Goal: Information Seeking & Learning: Compare options

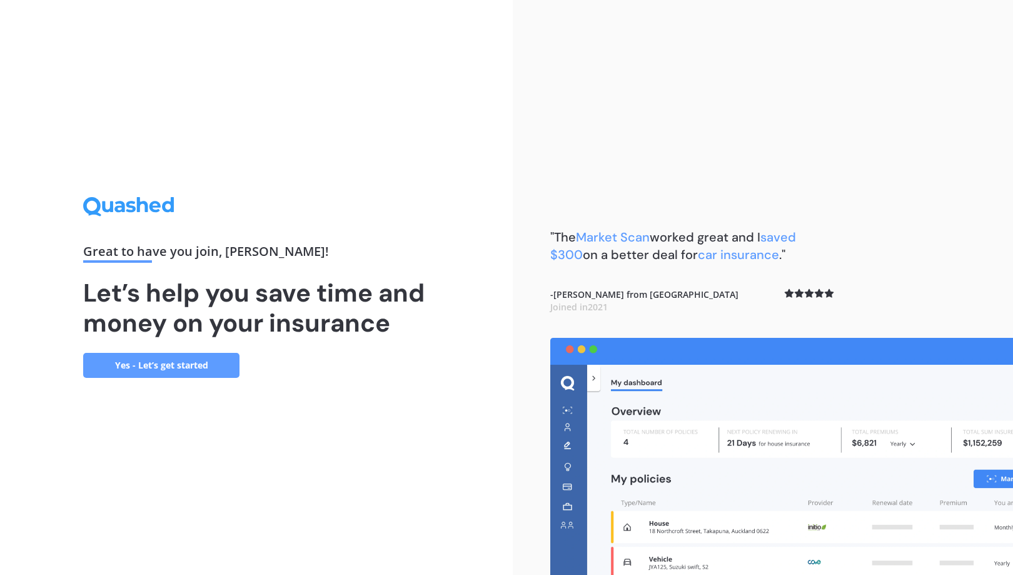
click at [214, 359] on link "Yes - Let’s get started" at bounding box center [161, 365] width 156 height 25
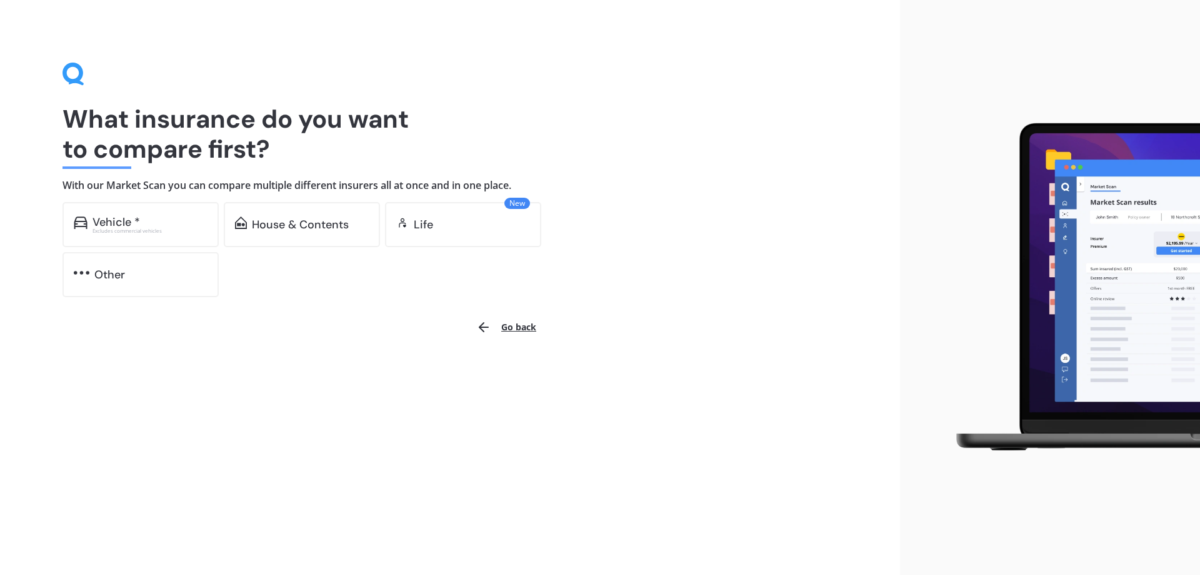
click at [191, 369] on div "What insurance do you want to compare first? With our Market Scan you can compa…" at bounding box center [450, 287] width 900 height 575
click at [149, 229] on div "Excludes commercial vehicles" at bounding box center [150, 230] width 115 height 5
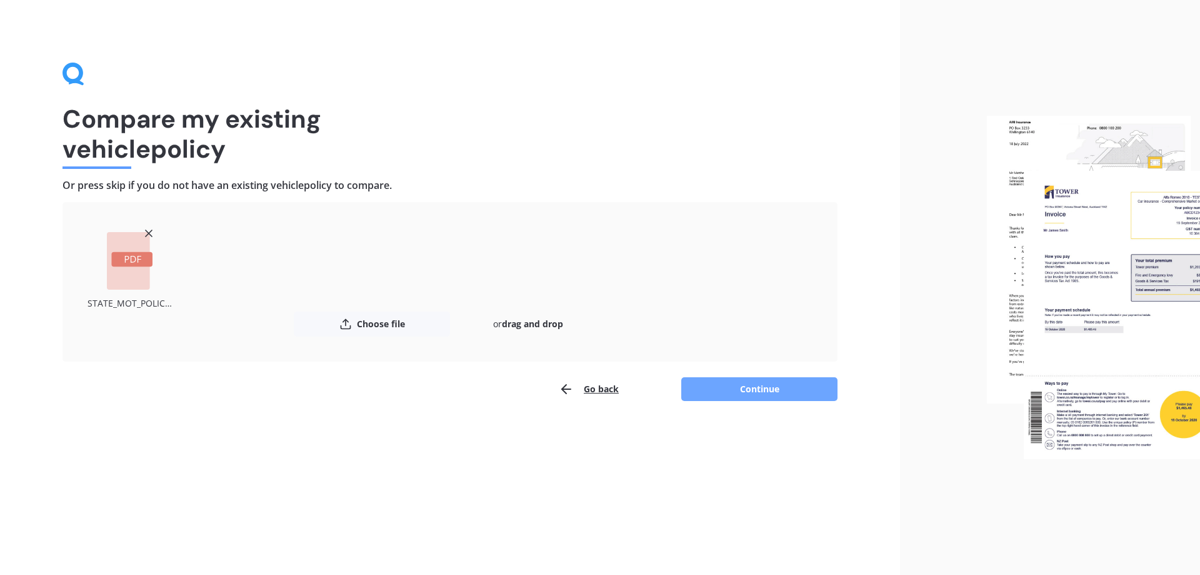
click at [784, 391] on button "Continue" at bounding box center [759, 389] width 156 height 24
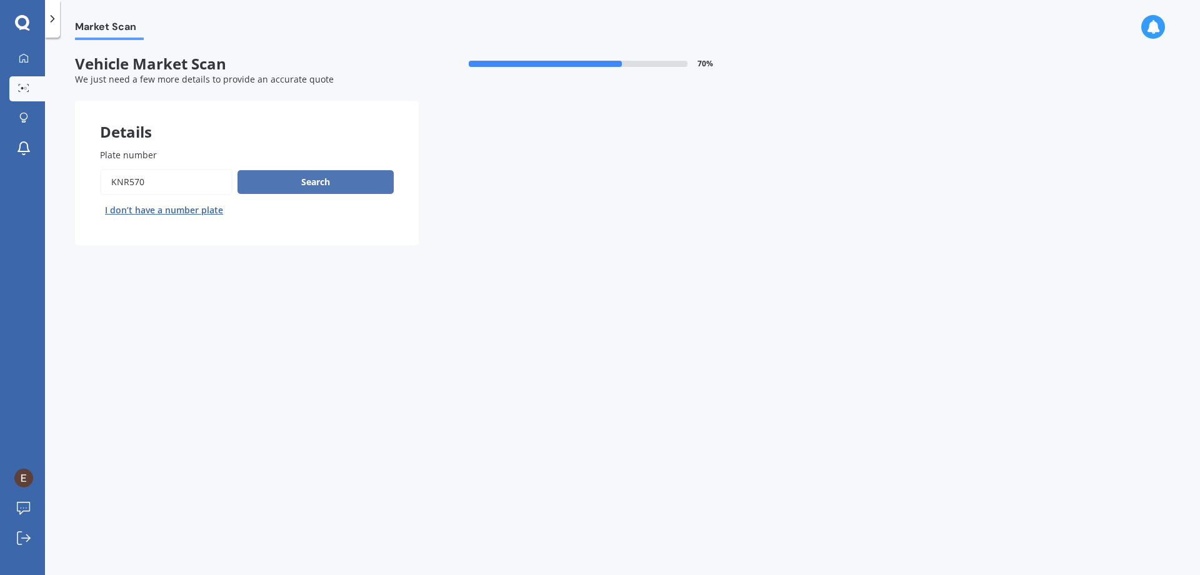
click at [366, 183] on button "Search" at bounding box center [316, 182] width 156 height 24
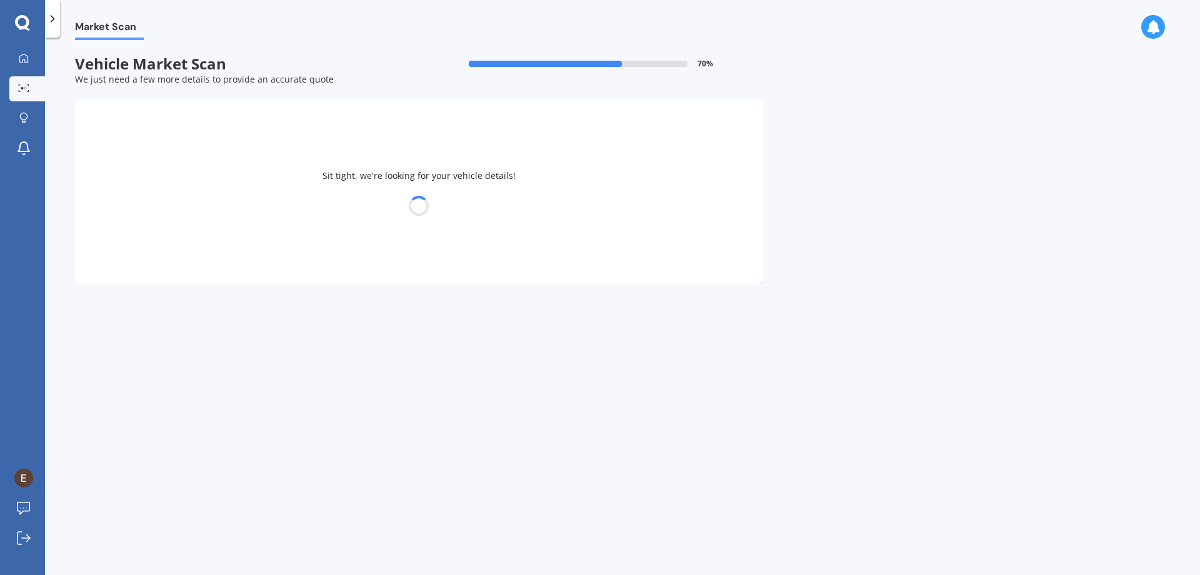
select select "MITSUBISHI"
select select "OUTLANDER"
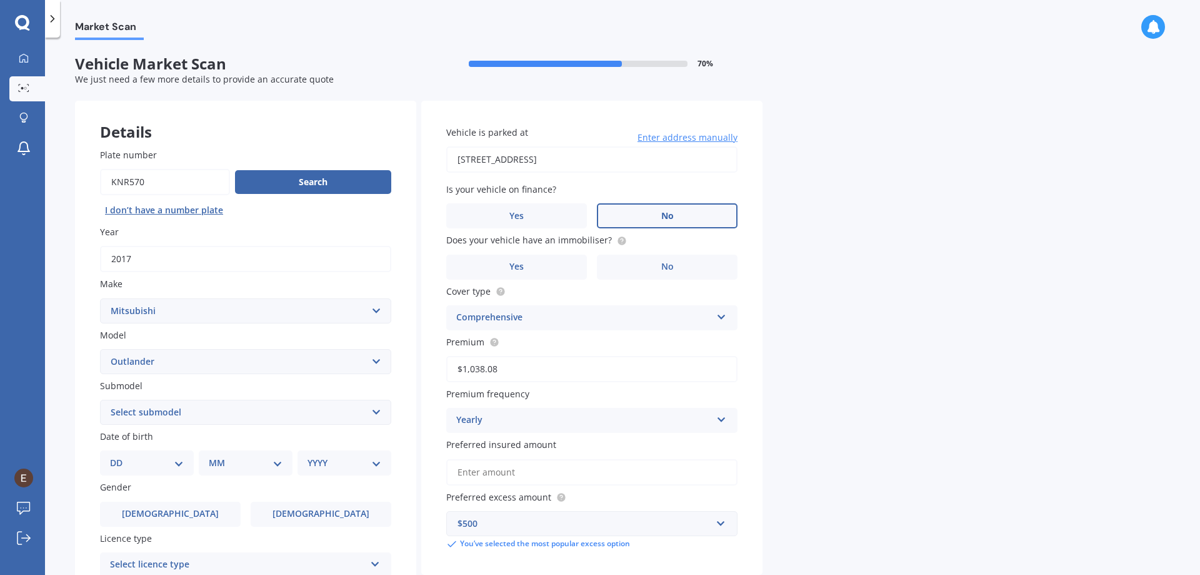
click at [675, 216] on label "No" at bounding box center [667, 215] width 141 height 25
click at [0, 0] on input "No" at bounding box center [0, 0] width 0 height 0
drag, startPoint x: 667, startPoint y: 263, endPoint x: 667, endPoint y: 273, distance: 9.4
click at [666, 263] on span "No" at bounding box center [667, 266] width 13 height 11
click at [0, 0] on input "No" at bounding box center [0, 0] width 0 height 0
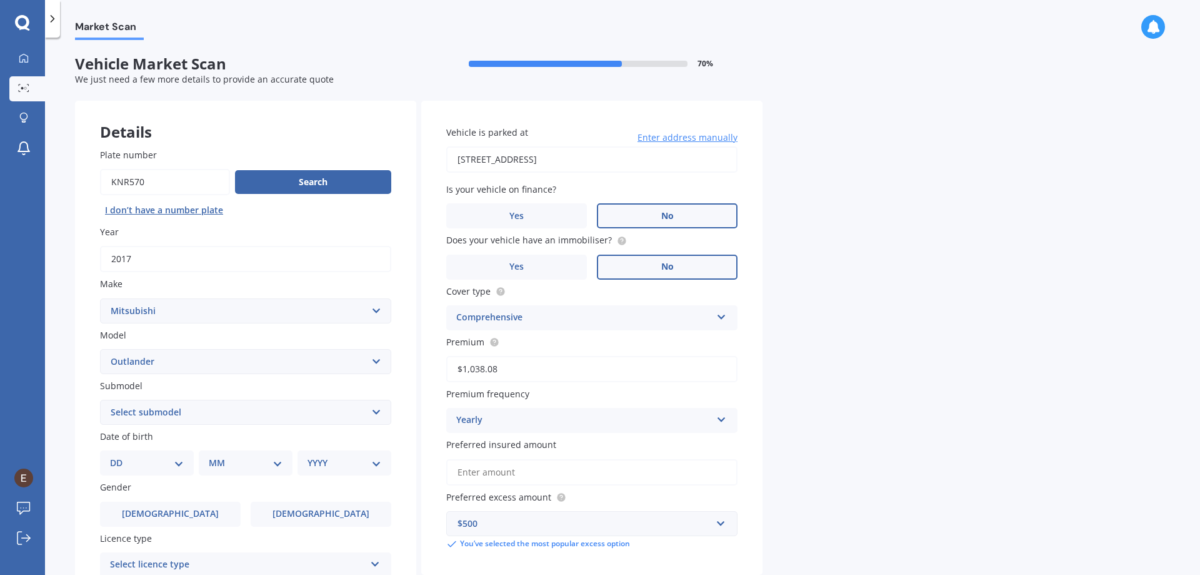
click at [382, 416] on select "Select submodel (All other) 2.4 Litre Station Wagon 3.0 Litre AWD 3.0 VRX Auto …" at bounding box center [245, 411] width 291 height 25
click at [924, 208] on div "Market Scan Vehicle Market Scan 70 % We just need a few more details to provide…" at bounding box center [622, 308] width 1155 height 537
click at [380, 411] on select "Select submodel (All other) 2.4 Litre Station Wagon 3.0 Litre AWD 3.0 VRX Auto …" at bounding box center [245, 411] width 291 height 25
click at [382, 414] on select "Select submodel (All other) 2.4 Litre Station Wagon 3.0 Litre AWD 3.0 VRX Auto …" at bounding box center [245, 411] width 291 height 25
select select "LS 2.4P/CVT"
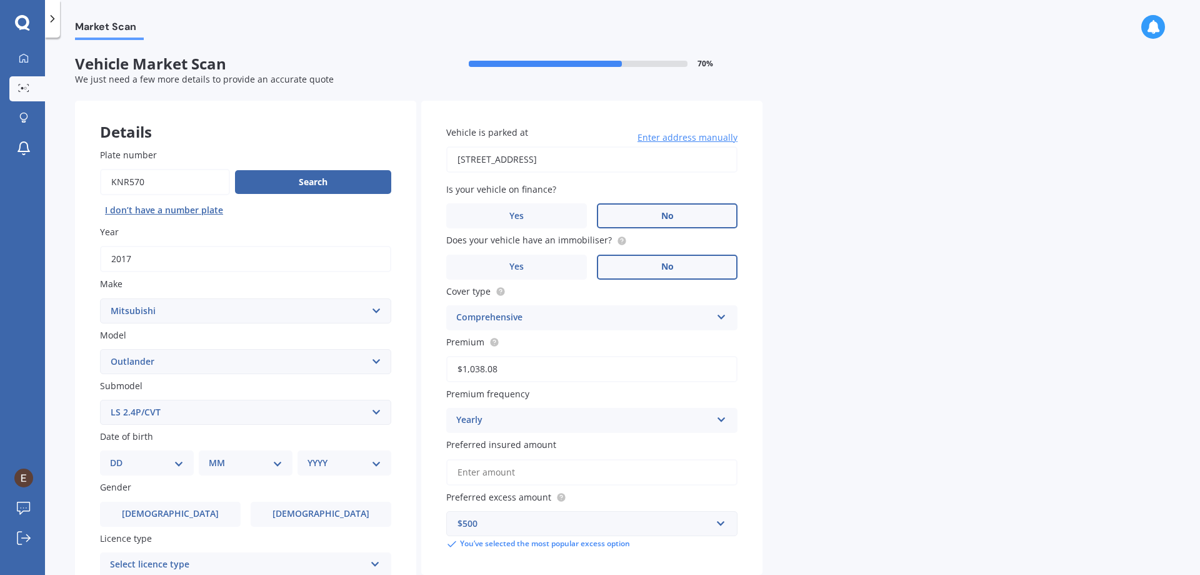
click at [100, 399] on select "Select submodel (All other) 2.4 Litre Station Wagon 3.0 Litre AWD 3.0 VRX Auto …" at bounding box center [245, 411] width 291 height 25
click at [177, 462] on select "DD 01 02 03 04 05 06 07 08 09 10 11 12 13 14 15 16 17 18 19 20 21 22 23 24 25 2…" at bounding box center [147, 463] width 74 height 14
click at [937, 373] on div "Market Scan Vehicle Market Scan 70 % We just need a few more details to provide…" at bounding box center [622, 308] width 1155 height 537
click at [171, 460] on select "DD 01 02 03 04 05 06 07 08 09 10 11 12 13 14 15 16 17 18 19 20 21 22 23 24 25 2…" at bounding box center [147, 463] width 74 height 14
select select "12"
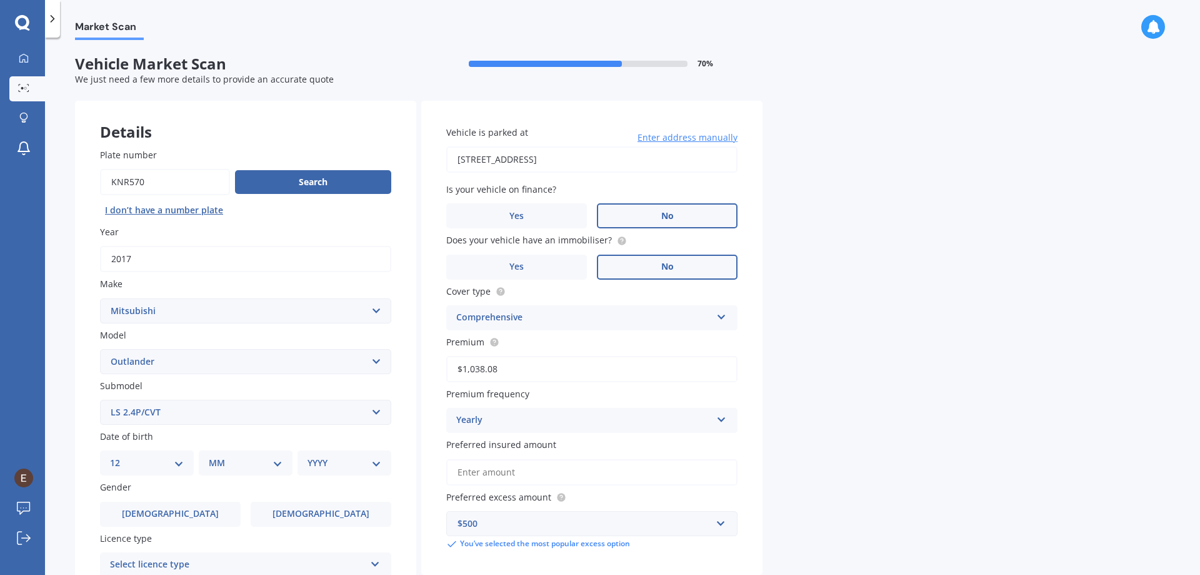
click at [120, 456] on select "DD 01 02 03 04 05 06 07 08 09 10 11 12 13 14 15 16 17 18 19 20 21 22 23 24 25 2…" at bounding box center [147, 463] width 74 height 14
click at [256, 465] on select "MM 01 02 03 04 05 06 07 08 09 10 11 12" at bounding box center [248, 463] width 69 height 14
click at [214, 414] on select "Select submodel (All other) 2.4 Litre Station Wagon 3.0 Litre AWD 3.0 VRX Auto …" at bounding box center [245, 411] width 291 height 25
click at [271, 470] on div "MM 01 02 03 04 05 06 07 08 09 10 11 12" at bounding box center [248, 462] width 89 height 25
click at [280, 466] on select "MM 01 02 03 04 05 06 07 08 09 10 11 12" at bounding box center [248, 463] width 69 height 14
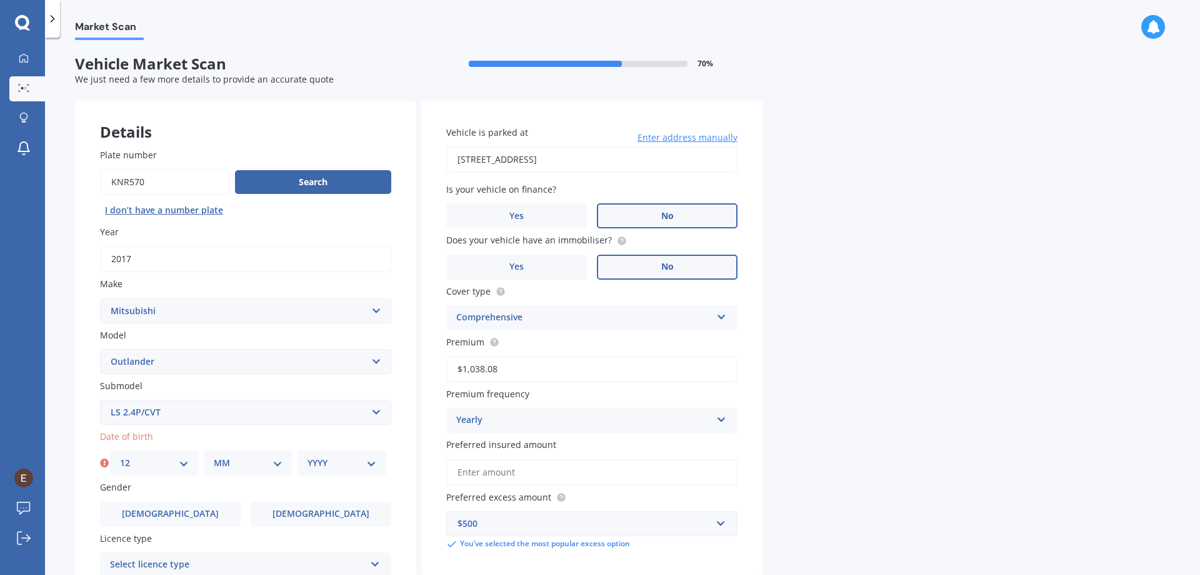
select select "10"
click at [214, 456] on select "MM 01 02 03 04 05 06 07 08 09 10 11 12" at bounding box center [248, 463] width 69 height 14
click at [336, 460] on select "YYYY 2025 2024 2023 2022 2021 2020 2019 2018 2017 2016 2015 2014 2013 2012 2011…" at bounding box center [342, 463] width 69 height 14
select select "1983"
click at [308, 456] on select "YYYY 2025 2024 2023 2022 2021 2020 2019 2018 2017 2016 2015 2014 2013 2012 2011…" at bounding box center [342, 463] width 69 height 14
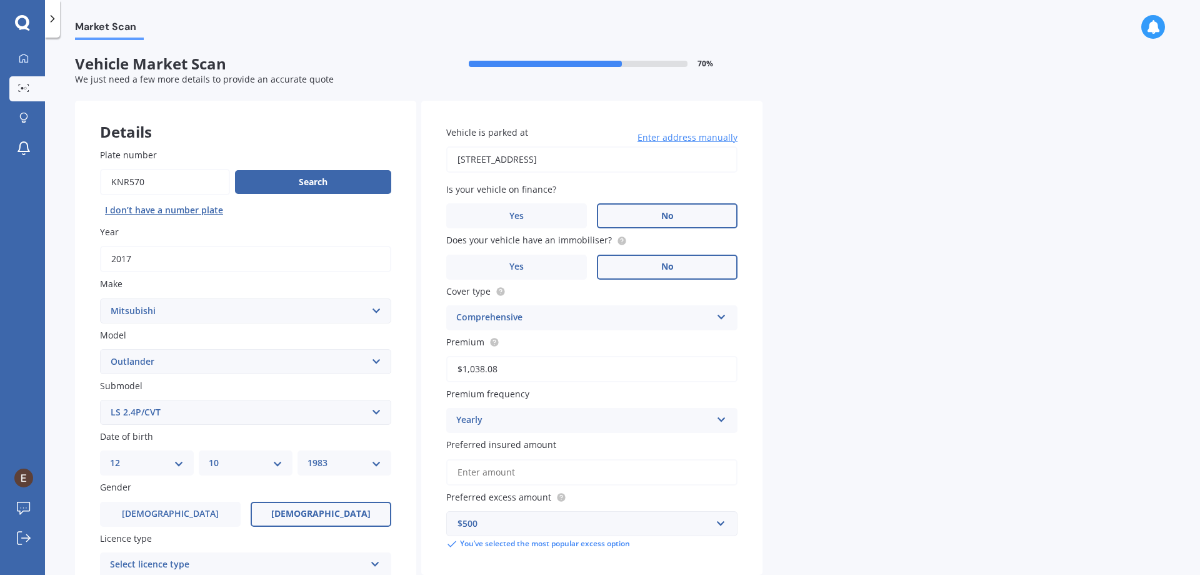
drag, startPoint x: 340, startPoint y: 512, endPoint x: 348, endPoint y: 511, distance: 7.6
click at [342, 512] on label "[DEMOGRAPHIC_DATA]" at bounding box center [321, 513] width 141 height 25
click at [0, 0] on input "[DEMOGRAPHIC_DATA]" at bounding box center [0, 0] width 0 height 0
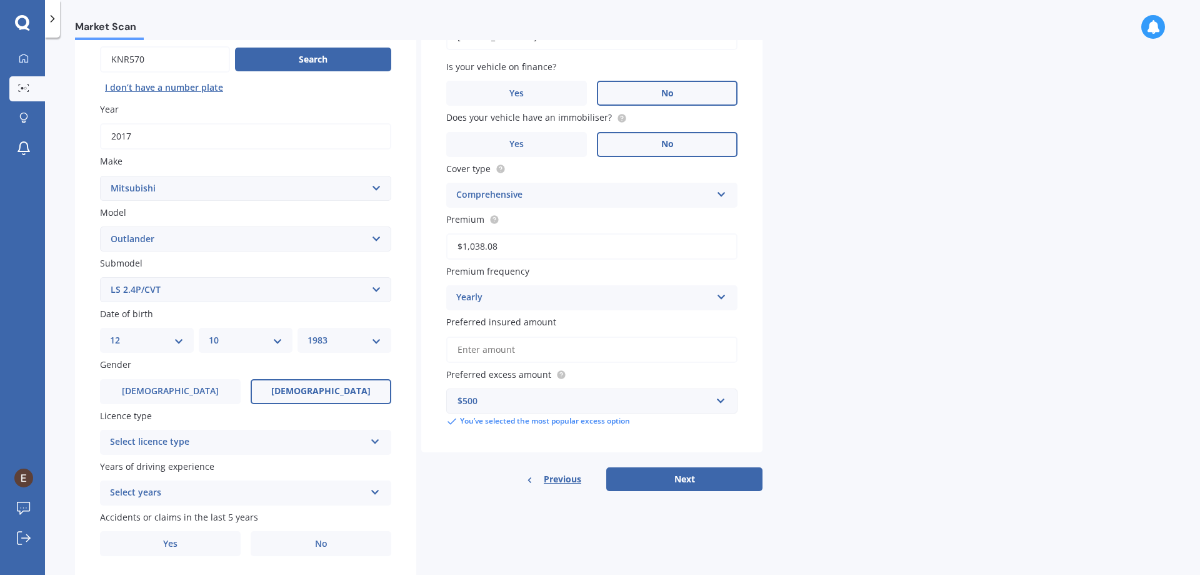
scroll to position [125, 0]
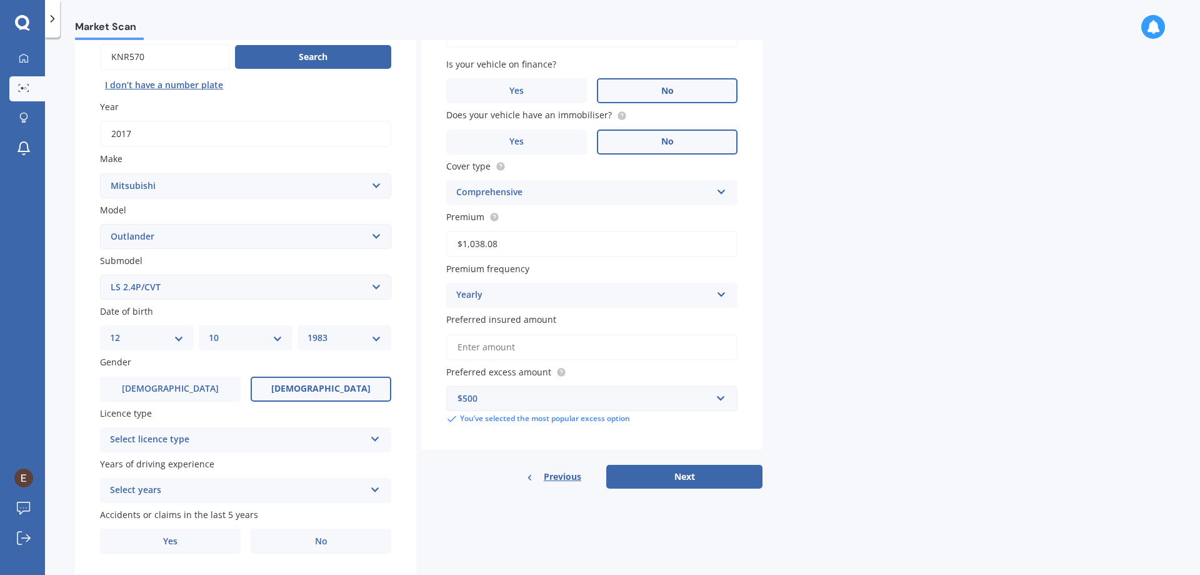
click at [361, 433] on div "Select licence type" at bounding box center [237, 439] width 255 height 15
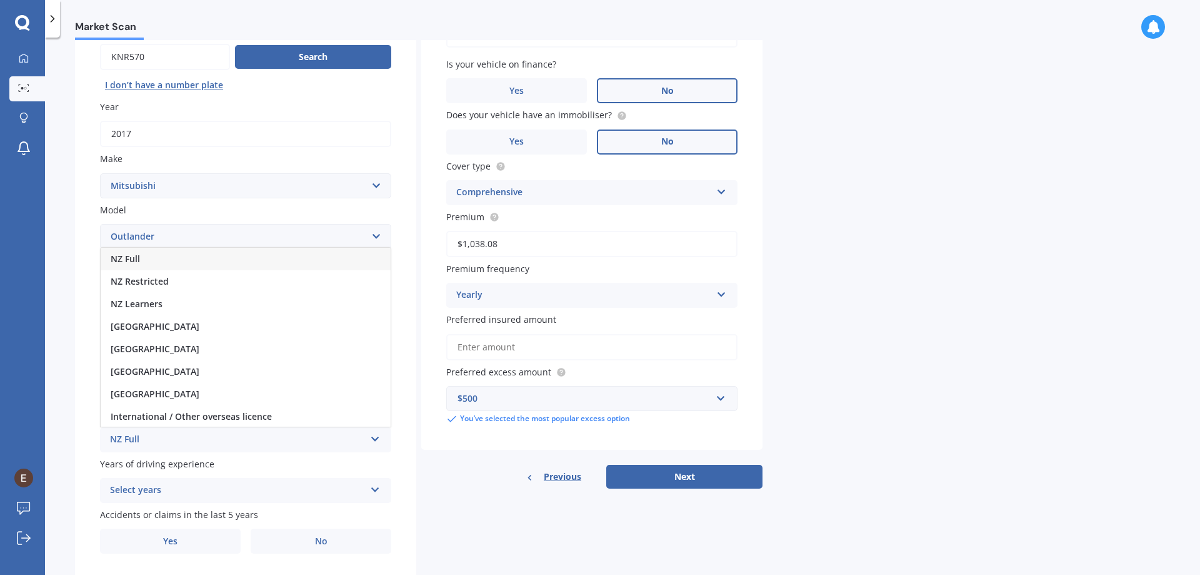
click at [146, 258] on div "NZ Full" at bounding box center [246, 259] width 290 height 23
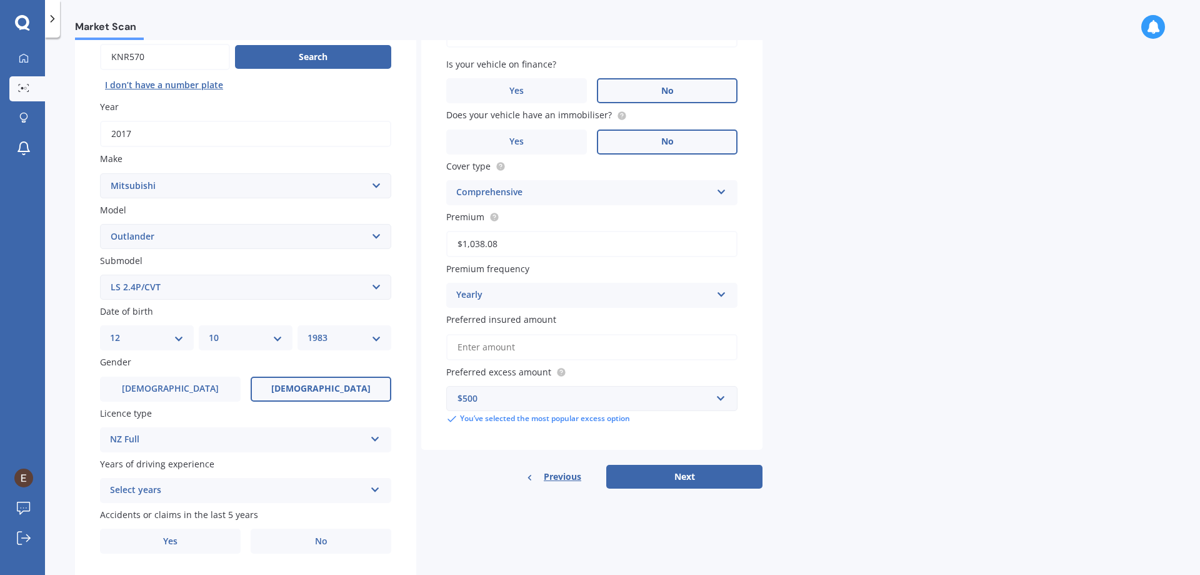
click at [376, 486] on icon at bounding box center [375, 487] width 11 height 9
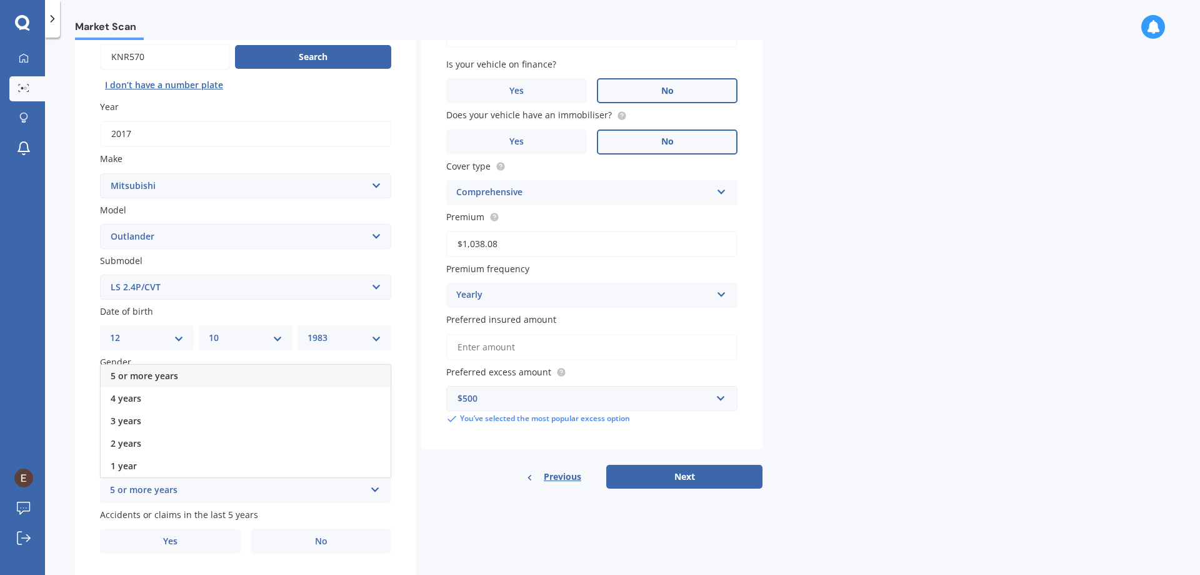
click at [148, 378] on span "5 or more years" at bounding box center [145, 375] width 68 height 12
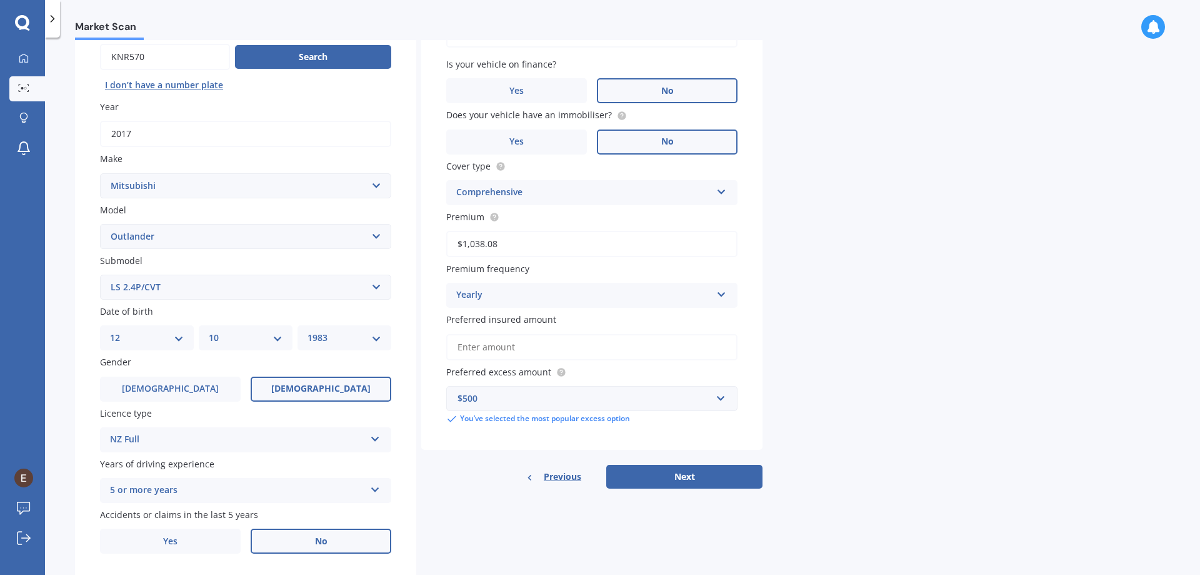
click at [316, 540] on span "No" at bounding box center [321, 541] width 13 height 11
click at [0, 0] on input "No" at bounding box center [0, 0] width 0 height 0
click at [671, 82] on label "No" at bounding box center [667, 90] width 141 height 25
click at [0, 0] on input "No" at bounding box center [0, 0] width 0 height 0
drag, startPoint x: 499, startPoint y: 344, endPoint x: 576, endPoint y: 350, distance: 77.8
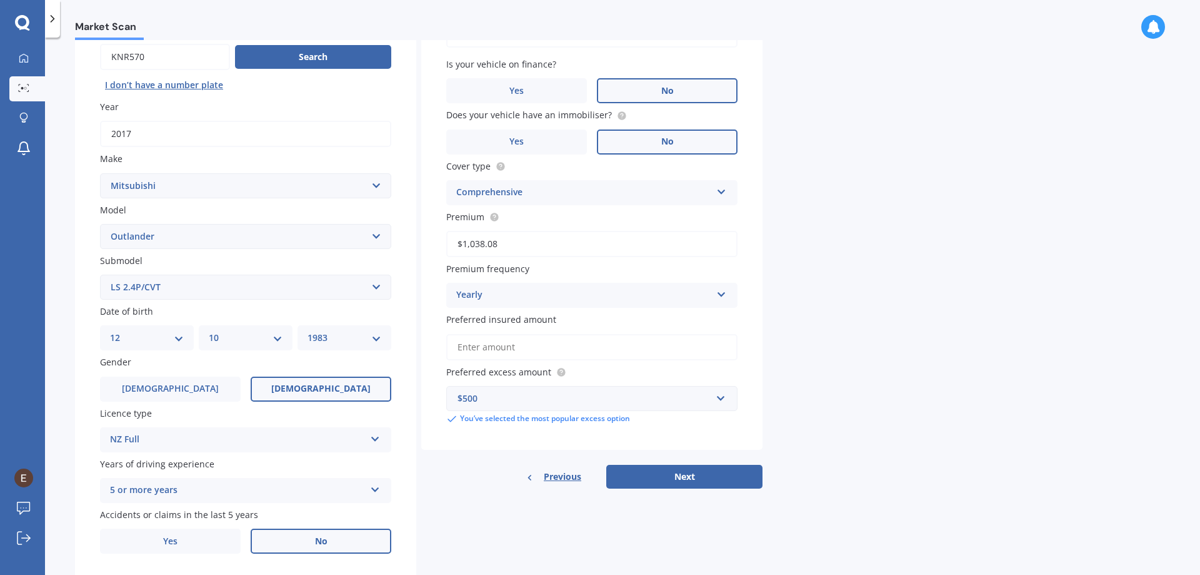
click at [499, 344] on input "Preferred insured amount" at bounding box center [591, 347] width 291 height 26
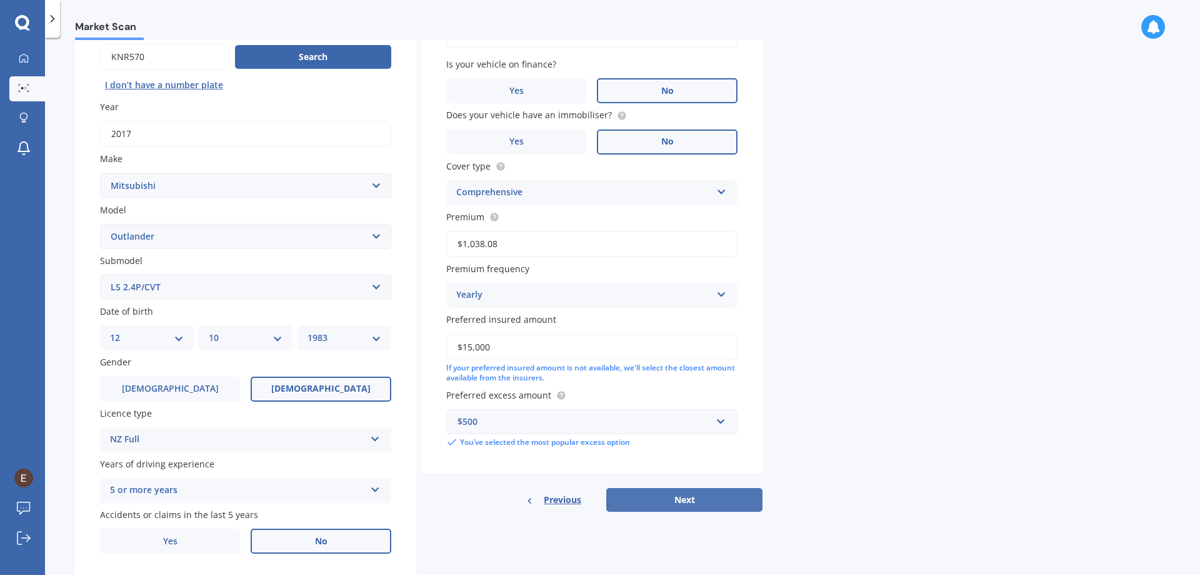
type input "$15,000"
click at [650, 498] on button "Next" at bounding box center [684, 500] width 156 height 24
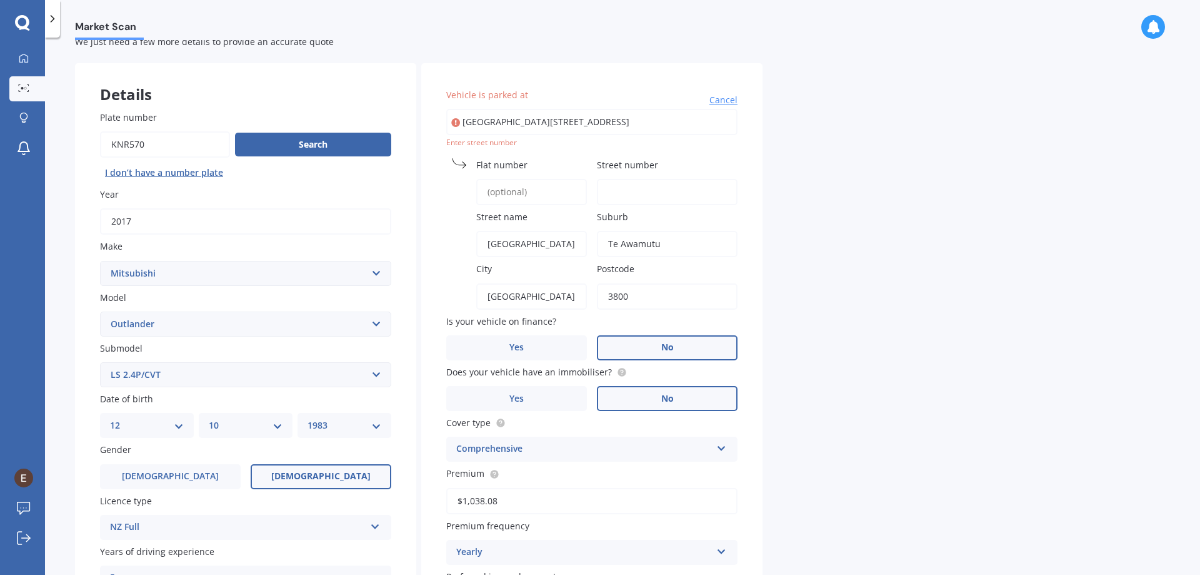
scroll to position [0, 0]
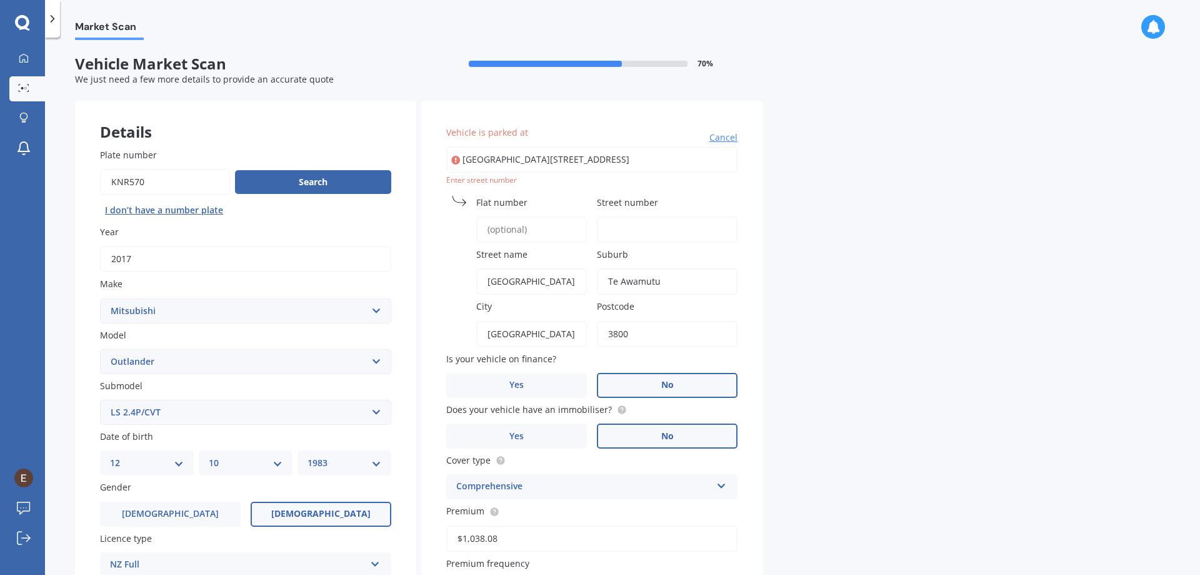
click at [646, 153] on input "[GEOGRAPHIC_DATA][STREET_ADDRESS]" at bounding box center [591, 159] width 291 height 26
type input "Te [STREET_ADDRESS]"
drag, startPoint x: 630, startPoint y: 157, endPoint x: 342, endPoint y: 164, distance: 287.7
click at [342, 164] on div "Details Plate number Search I don’t have a number plate Year [DATE] Make Select…" at bounding box center [419, 453] width 688 height 705
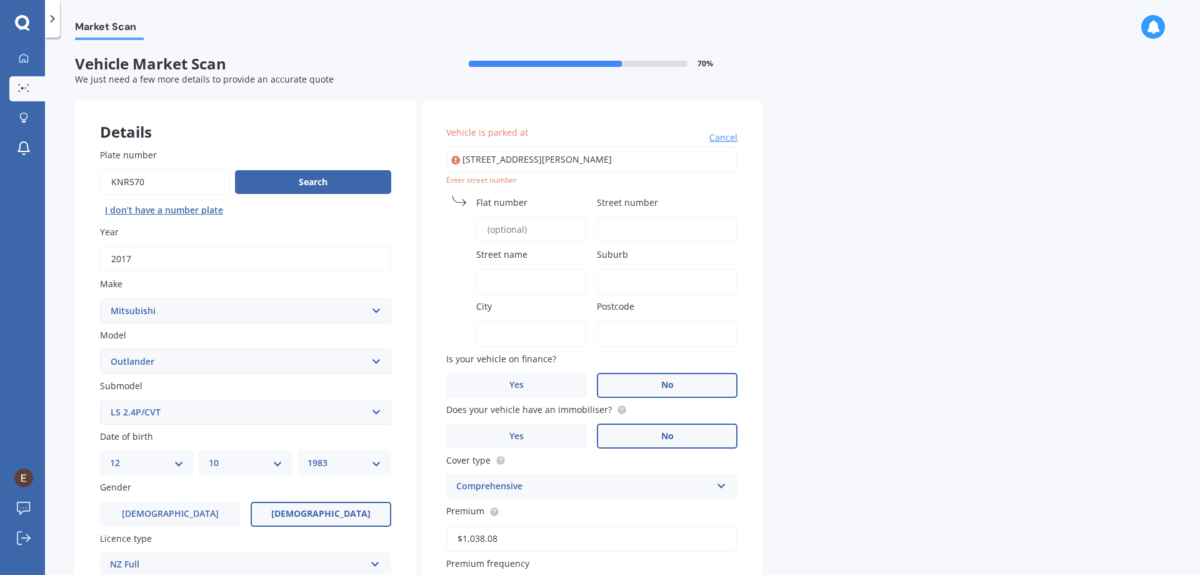
type input "[STREET_ADDRESS][PERSON_NAME]"
type input "17"
type input "[GEOGRAPHIC_DATA]"
type input "New [PERSON_NAME]"
type input "[GEOGRAPHIC_DATA]"
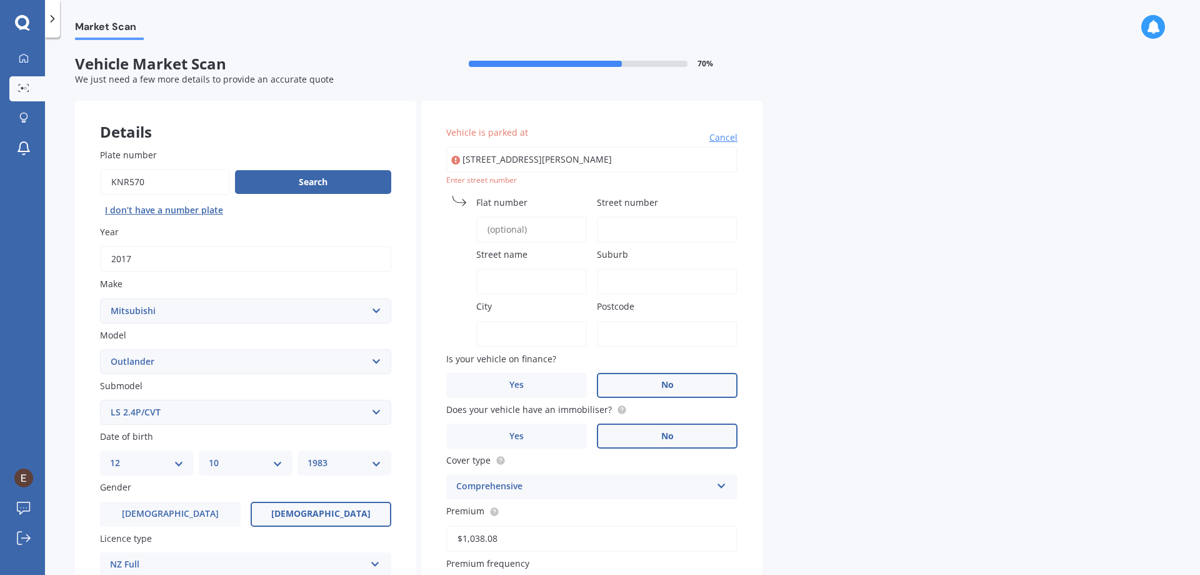
type input "0600"
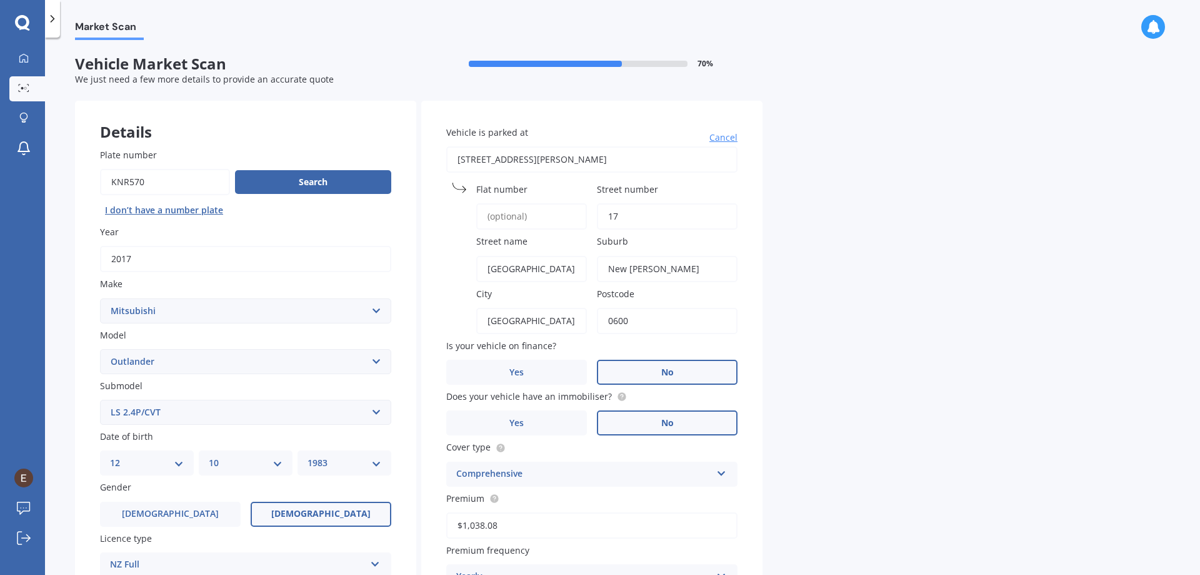
click at [635, 169] on input "[STREET_ADDRESS][PERSON_NAME]" at bounding box center [591, 159] width 291 height 26
drag, startPoint x: 630, startPoint y: 156, endPoint x: 511, endPoint y: 146, distance: 119.3
click at [511, 146] on div "Vehicle is parked at [STREET_ADDRESS][PERSON_NAME]" at bounding box center [591, 149] width 291 height 47
type input "[STREET_ADDRESS]"
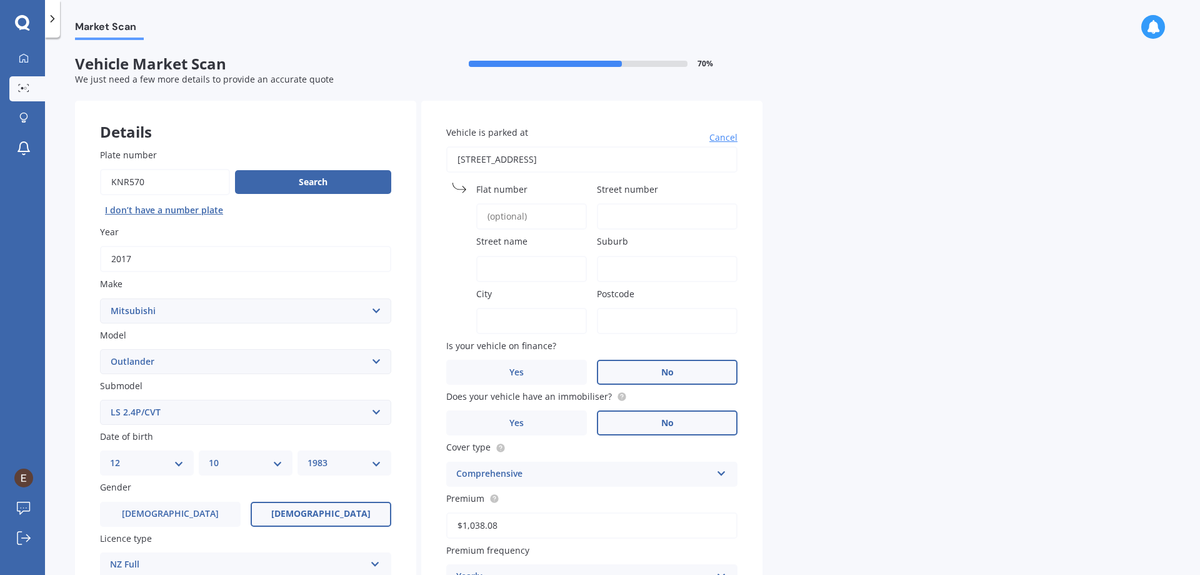
type input "17"
type input "[GEOGRAPHIC_DATA]"
type input "Warkworth"
type input "[GEOGRAPHIC_DATA]"
type input "0985"
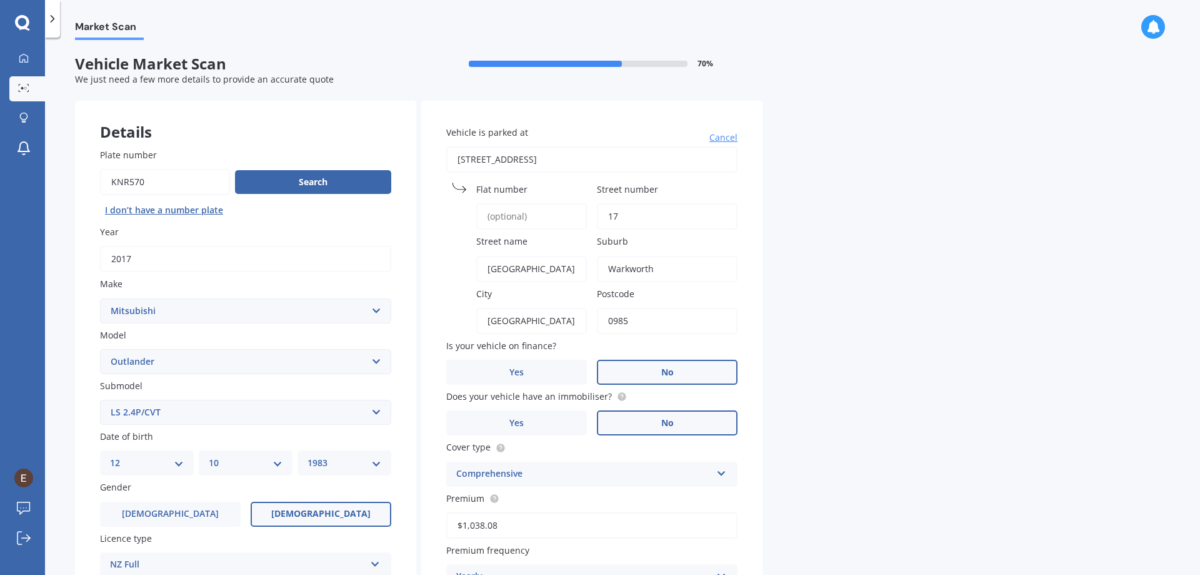
click at [597, 161] on input "[STREET_ADDRESS]" at bounding box center [591, 159] width 291 height 26
drag, startPoint x: 620, startPoint y: 152, endPoint x: 510, endPoint y: 148, distance: 110.1
click at [510, 148] on input "[STREET_ADDRESS]" at bounding box center [591, 159] width 291 height 26
type input "[STREET_ADDRESS]"
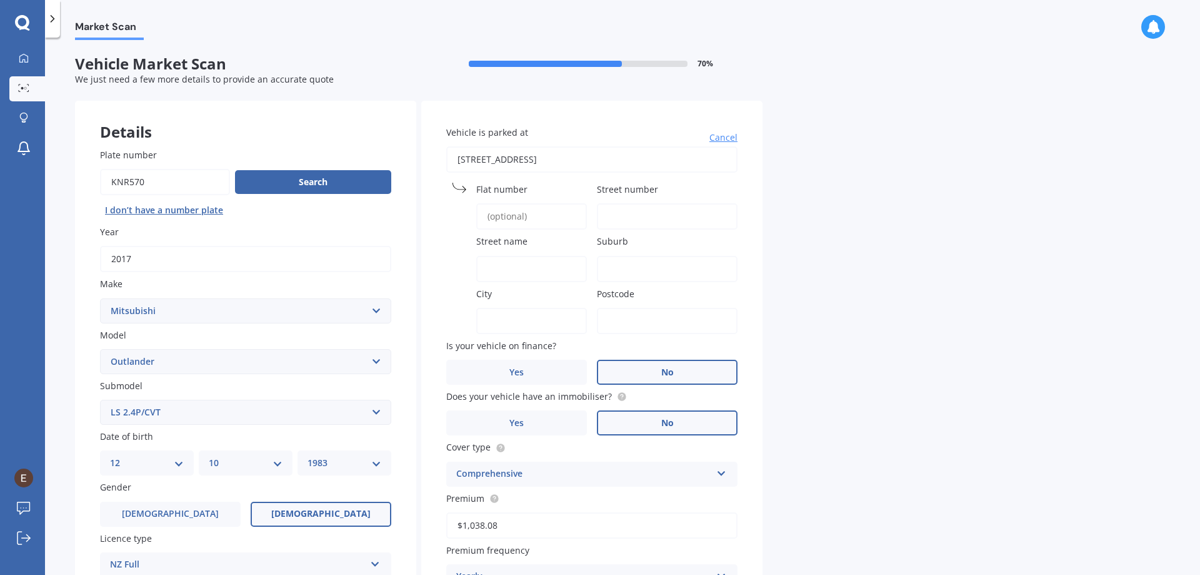
type input "17"
type input "[GEOGRAPHIC_DATA]"
type input "Te Awamutu"
type input "[GEOGRAPHIC_DATA]"
type input "3800"
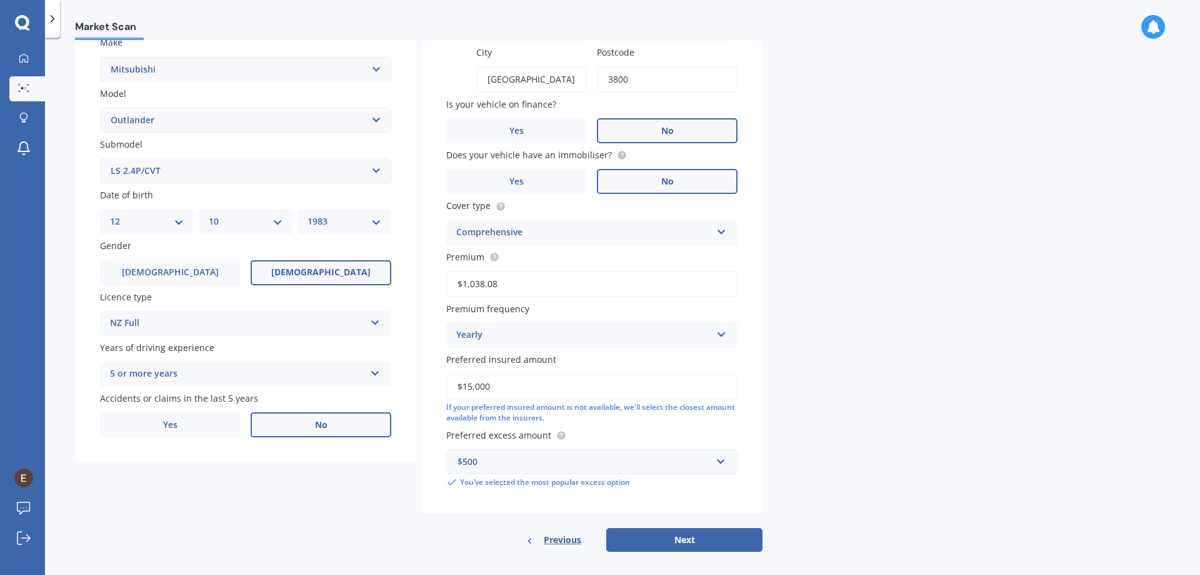
scroll to position [251, 0]
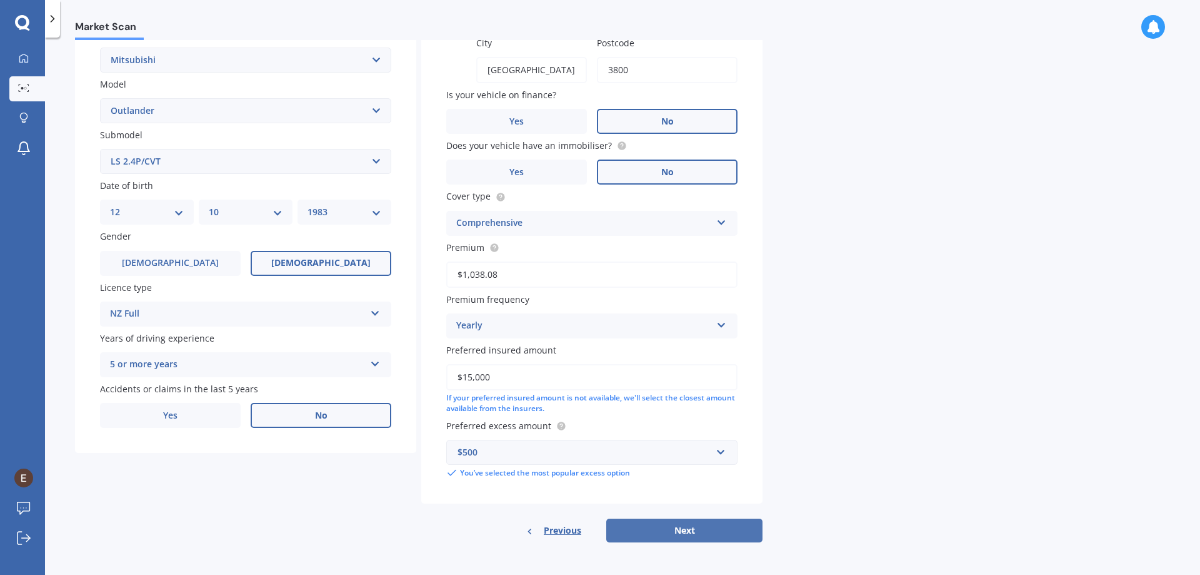
click at [708, 535] on button "Next" at bounding box center [684, 530] width 156 height 24
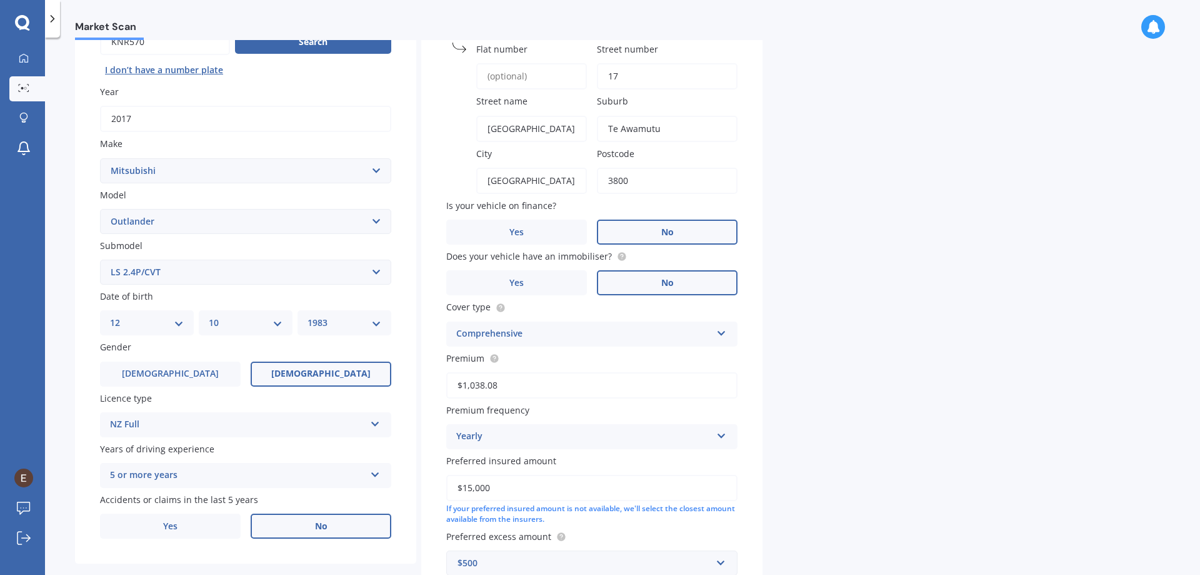
select select "12"
select select "10"
select select "1983"
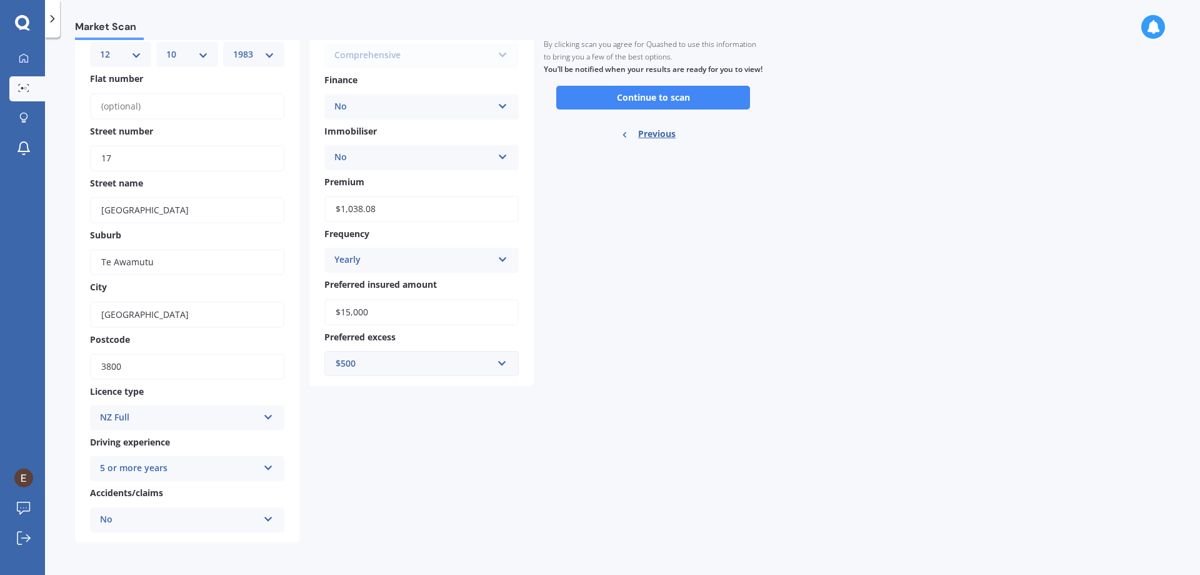
scroll to position [0, 0]
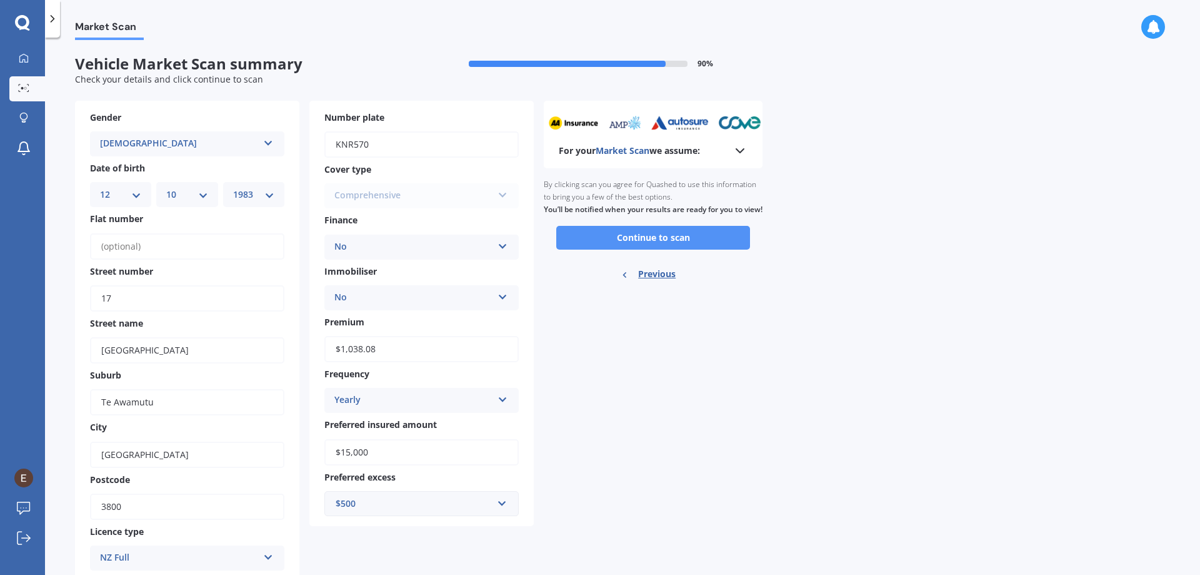
click at [654, 249] on button "Continue to scan" at bounding box center [653, 238] width 194 height 24
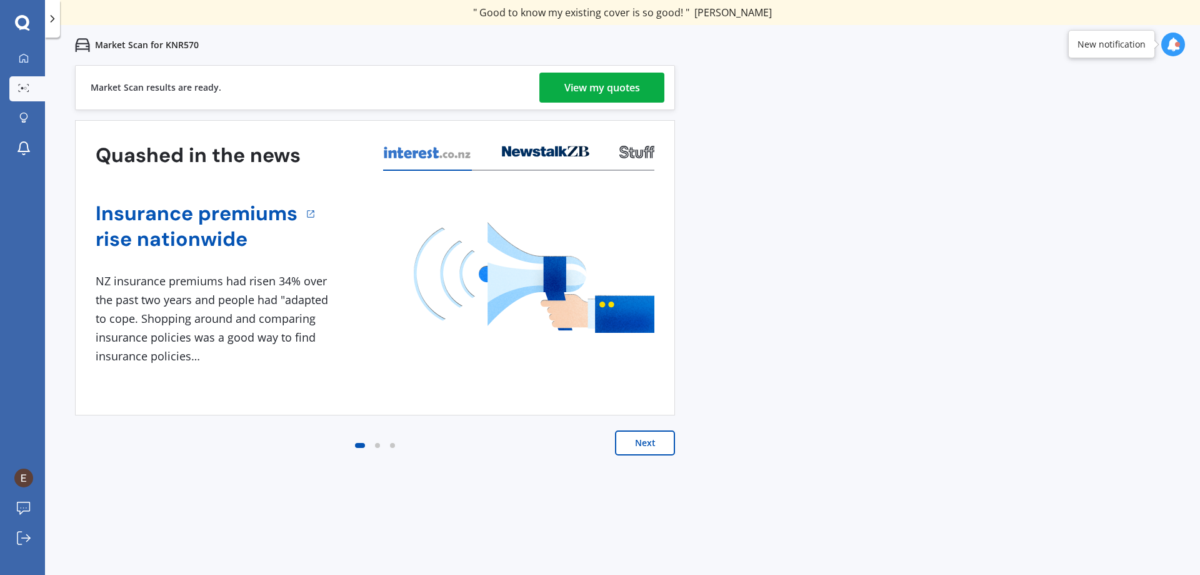
click at [604, 87] on div "View my quotes" at bounding box center [603, 88] width 76 height 30
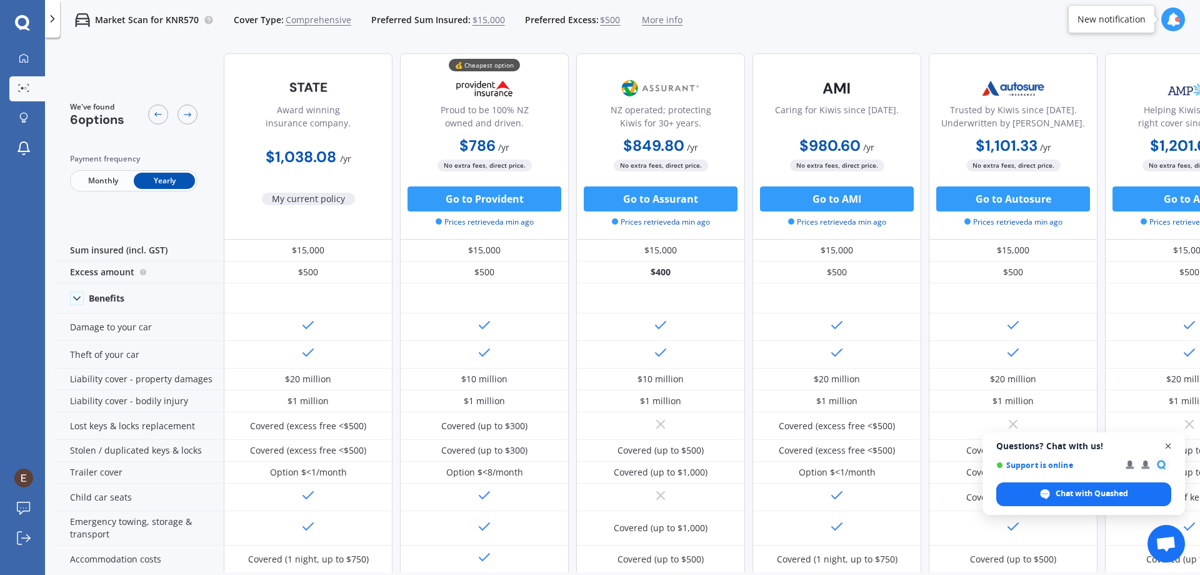
click at [1012, 441] on span "Open chat" at bounding box center [1169, 446] width 16 height 16
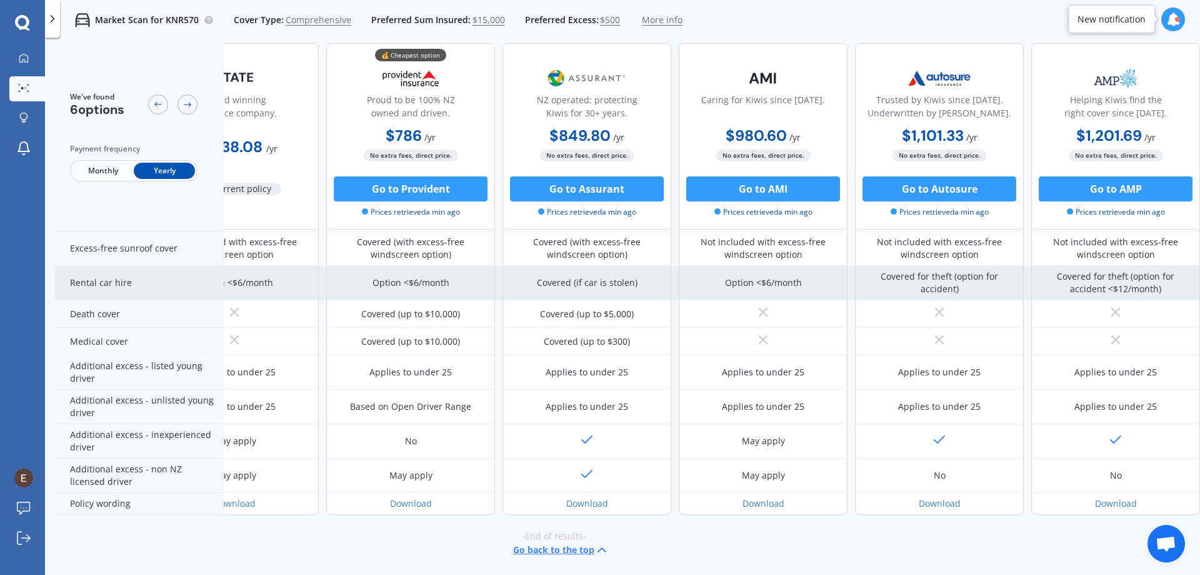
scroll to position [502, 80]
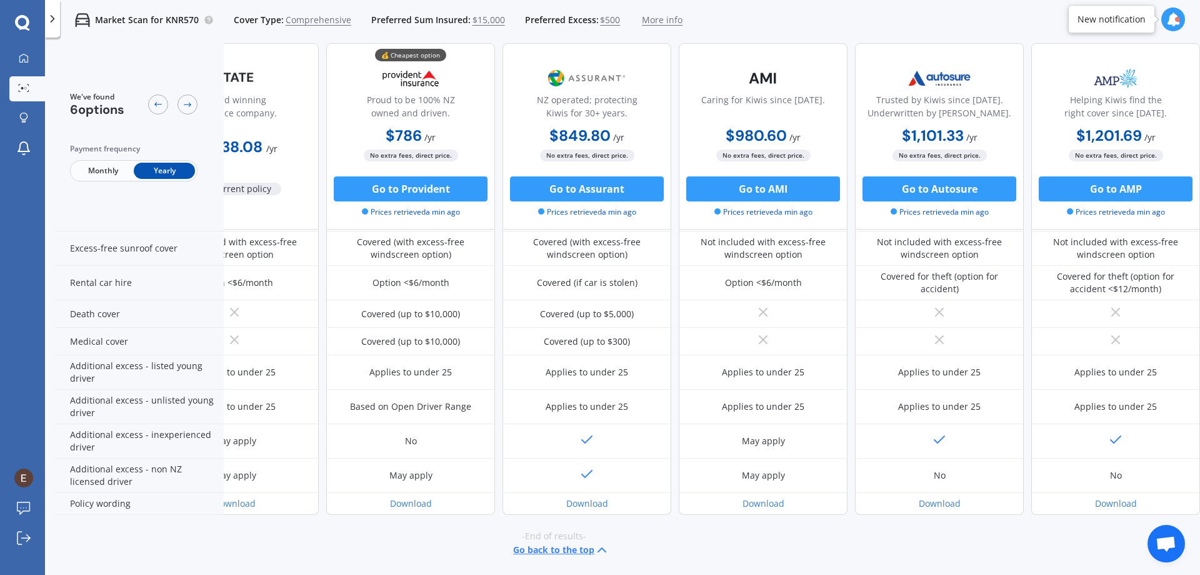
click at [544, 542] on button "Go back to the top" at bounding box center [561, 549] width 96 height 15
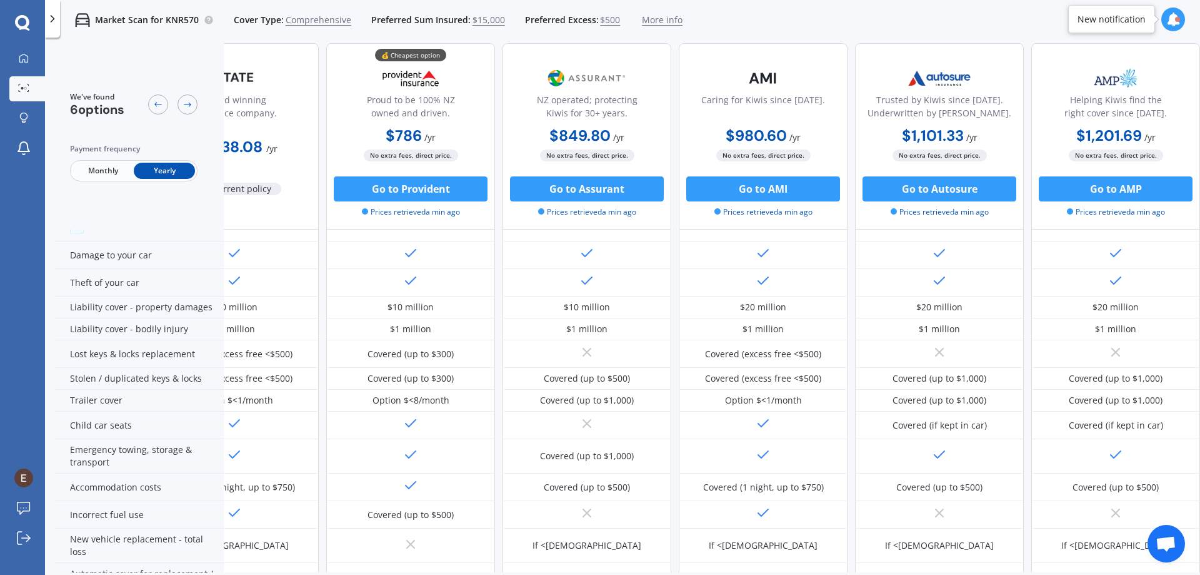
scroll to position [0, 80]
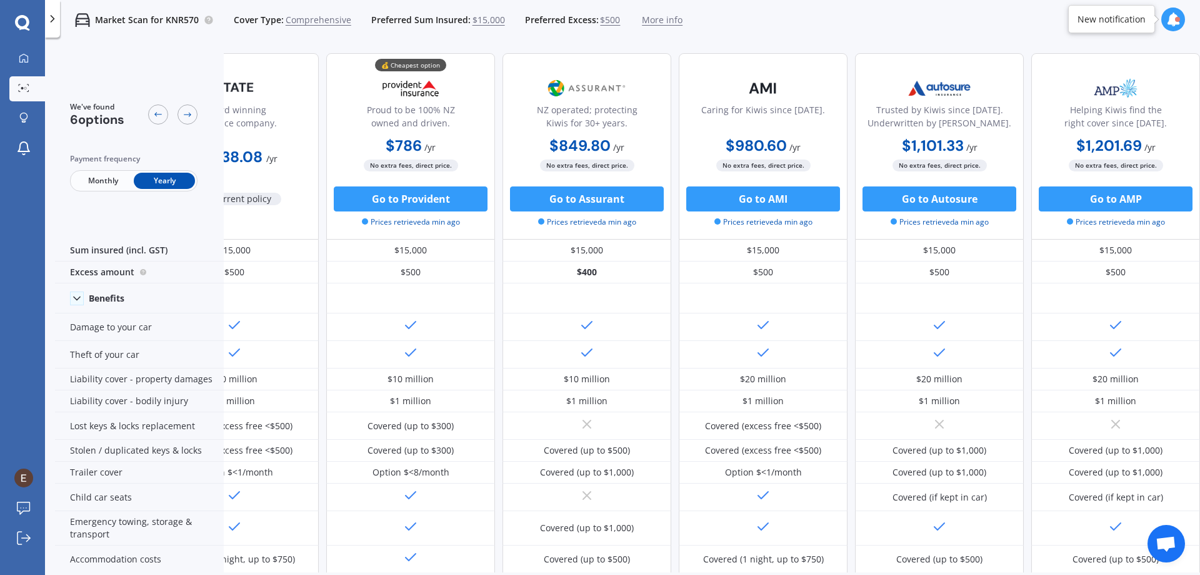
click at [101, 178] on span "Monthly" at bounding box center [103, 181] width 61 height 16
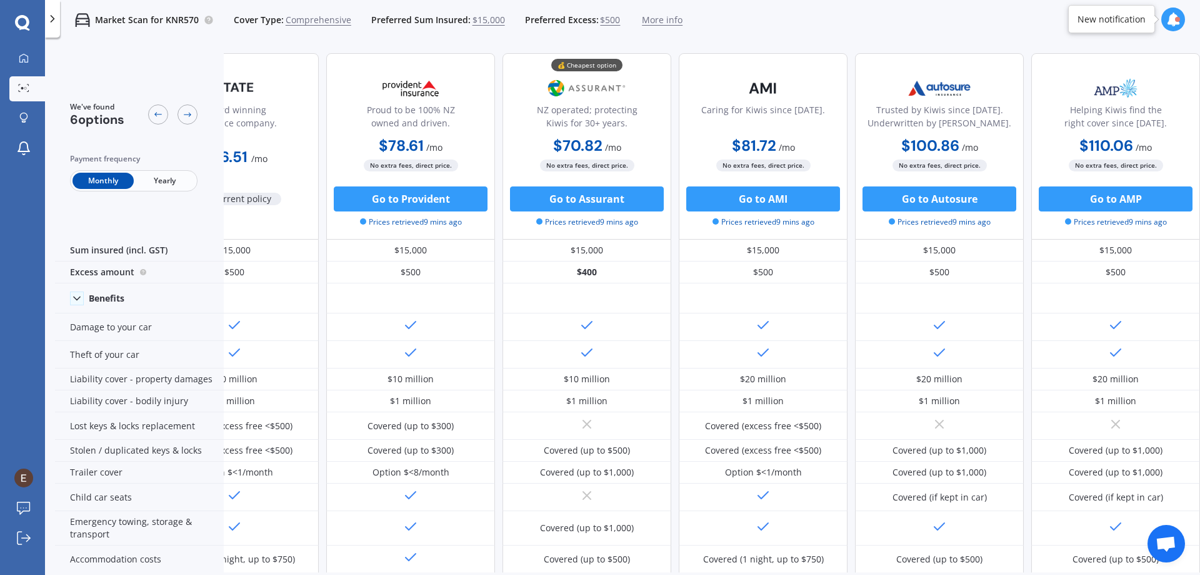
click at [261, 134] on div "$86.51 / mo" at bounding box center [234, 152] width 169 height 36
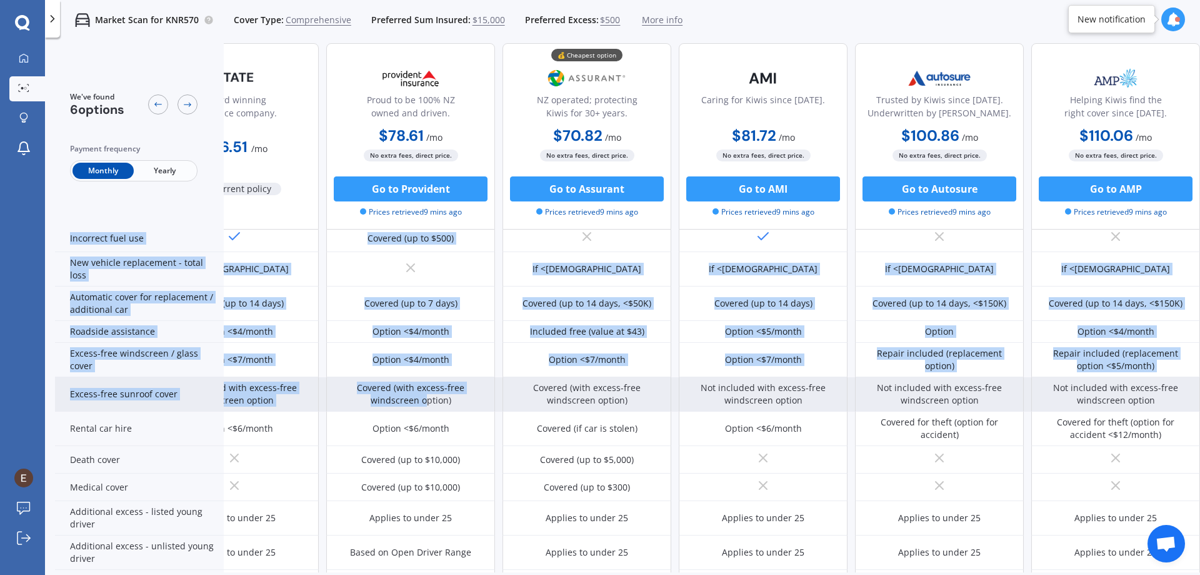
drag, startPoint x: 575, startPoint y: 563, endPoint x: 427, endPoint y: 408, distance: 214.5
click at [421, 401] on div "Sum insured (incl. GST) $15,000 $15,000 $15,000 $15,000 $15,000 $15,000 Excess …" at bounding box center [590, 275] width 1219 height 769
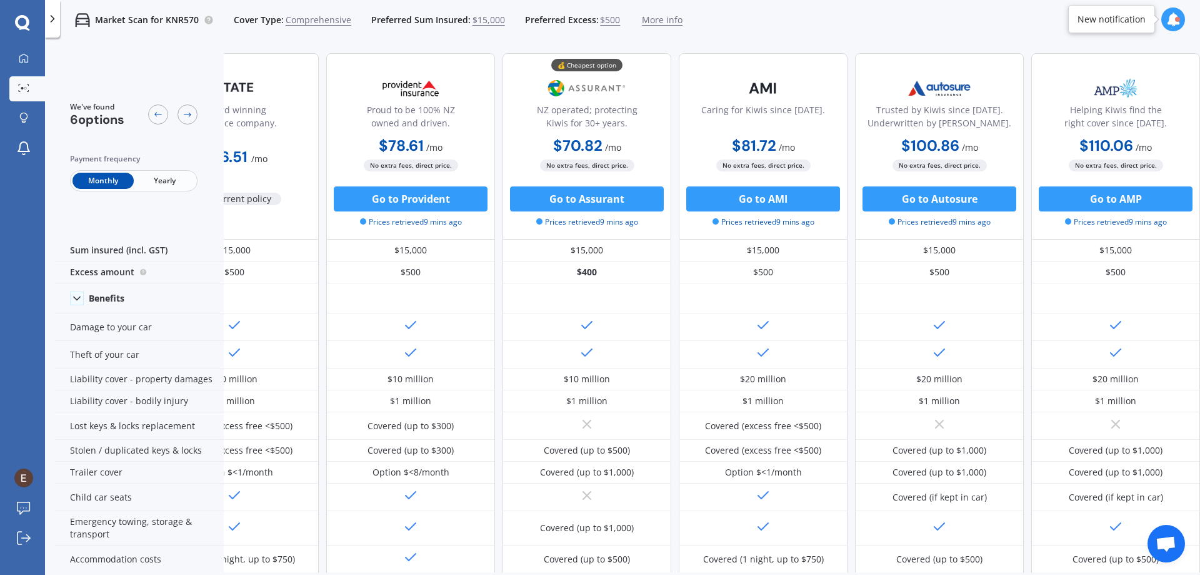
click at [278, 72] on div "Award winning insurance company. $86.51 / mo My current policy" at bounding box center [234, 146] width 169 height 186
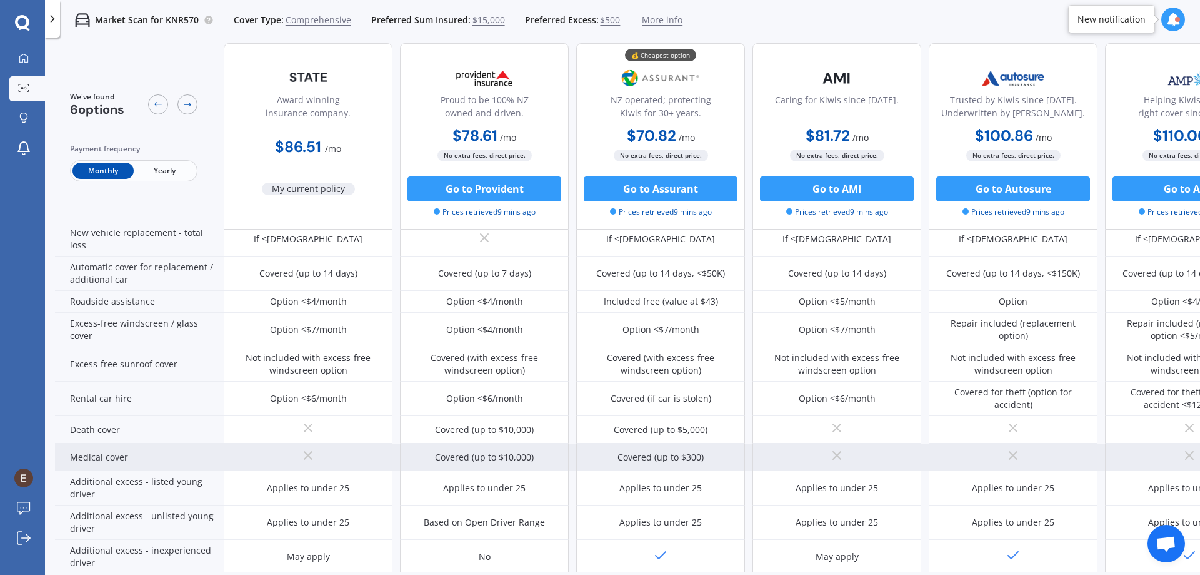
scroll to position [377, 0]
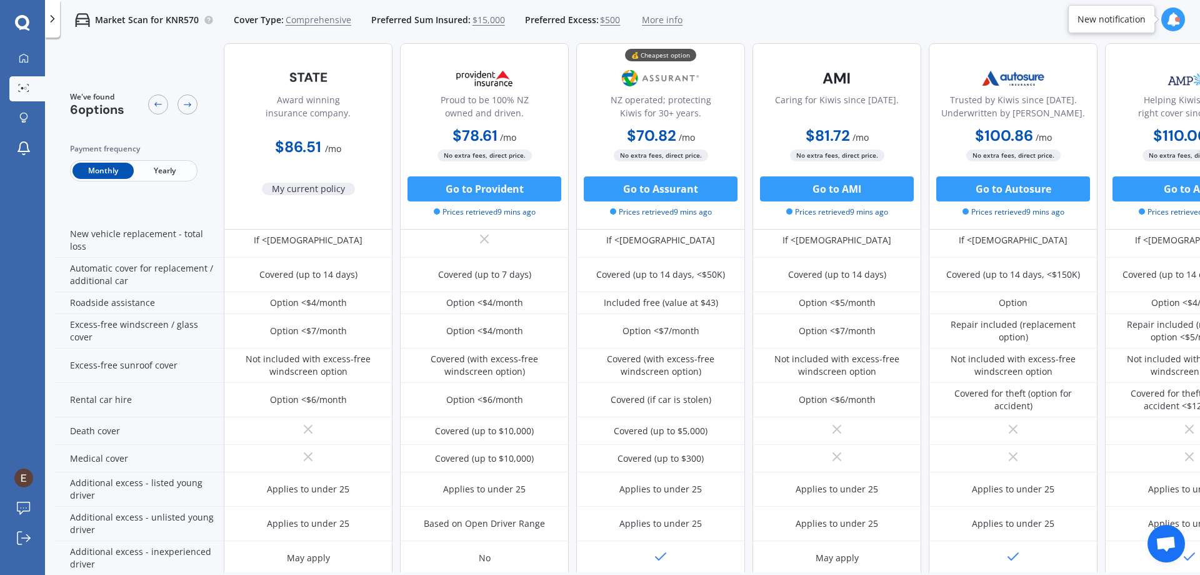
click at [116, 23] on p "Market Scan for KNR570" at bounding box center [147, 20] width 104 height 13
click at [24, 54] on icon at bounding box center [23, 57] width 9 height 9
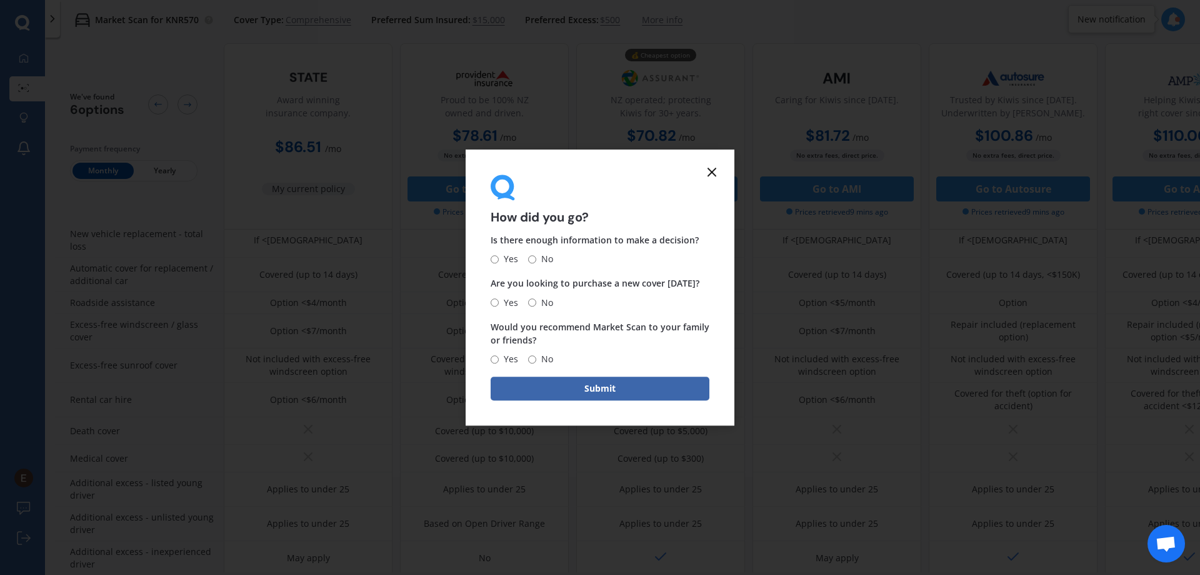
click at [495, 261] on input "Yes" at bounding box center [495, 259] width 8 height 8
radio input "true"
click at [495, 299] on input "Yes" at bounding box center [495, 302] width 8 height 8
radio input "true"
drag, startPoint x: 497, startPoint y: 361, endPoint x: 502, endPoint y: 366, distance: 7.1
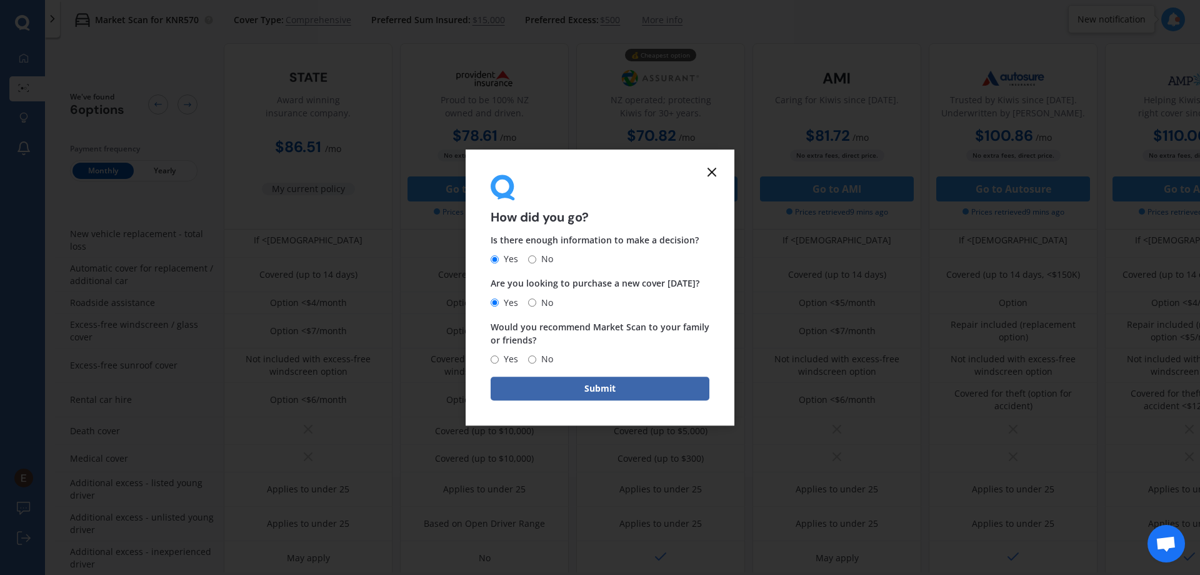
click at [497, 362] on input "Yes" at bounding box center [495, 359] width 8 height 8
radio input "true"
click at [604, 392] on button "Submit" at bounding box center [600, 388] width 219 height 24
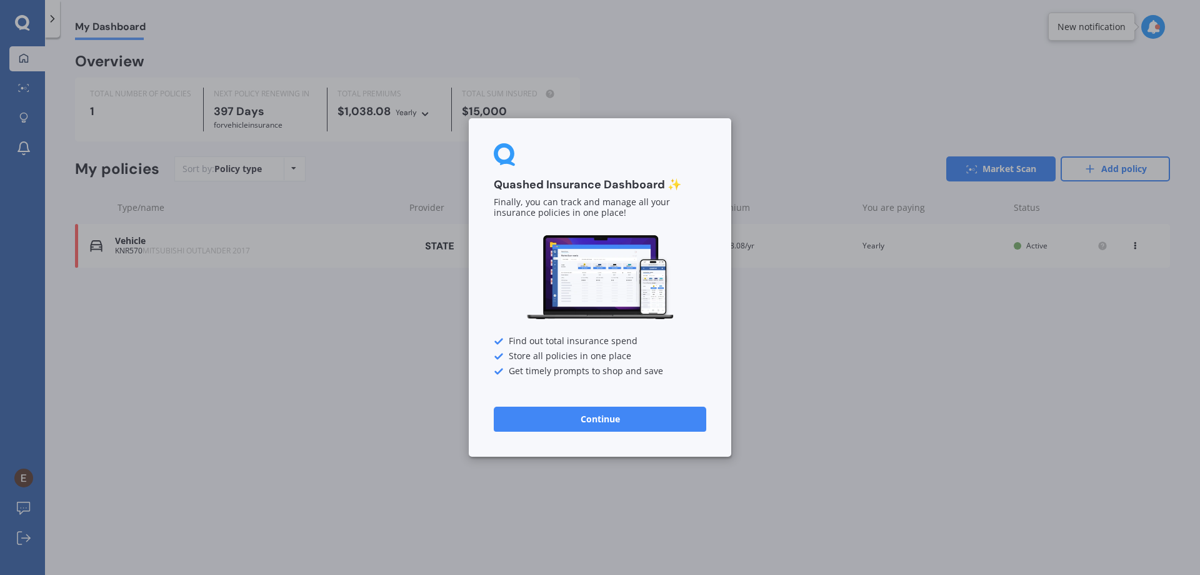
click at [593, 406] on button "Continue" at bounding box center [600, 418] width 213 height 25
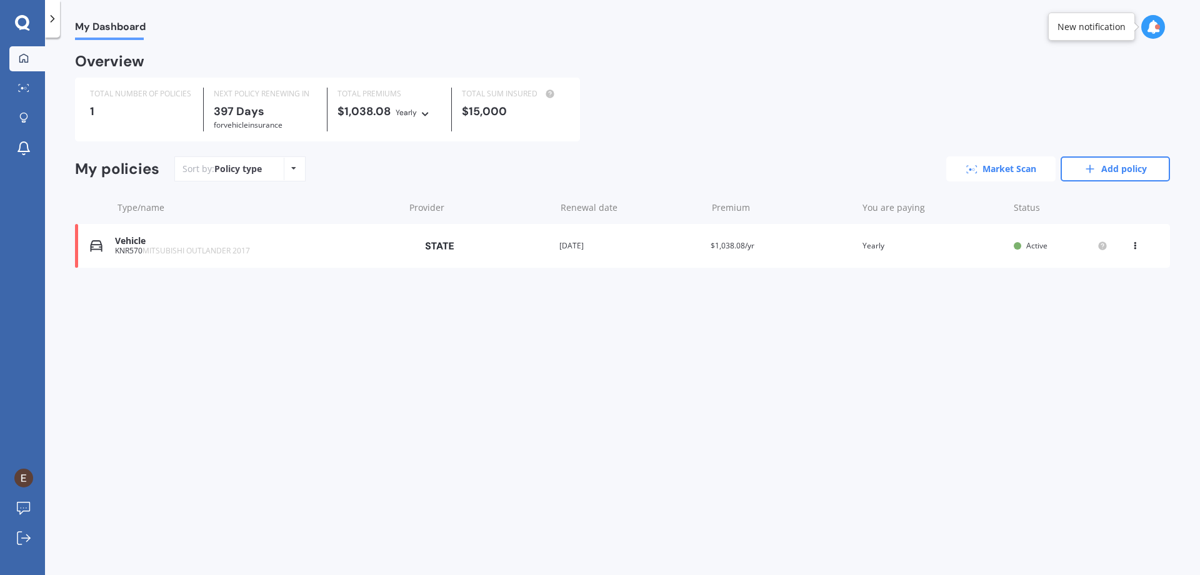
click at [1001, 173] on link "Market Scan" at bounding box center [1001, 168] width 109 height 25
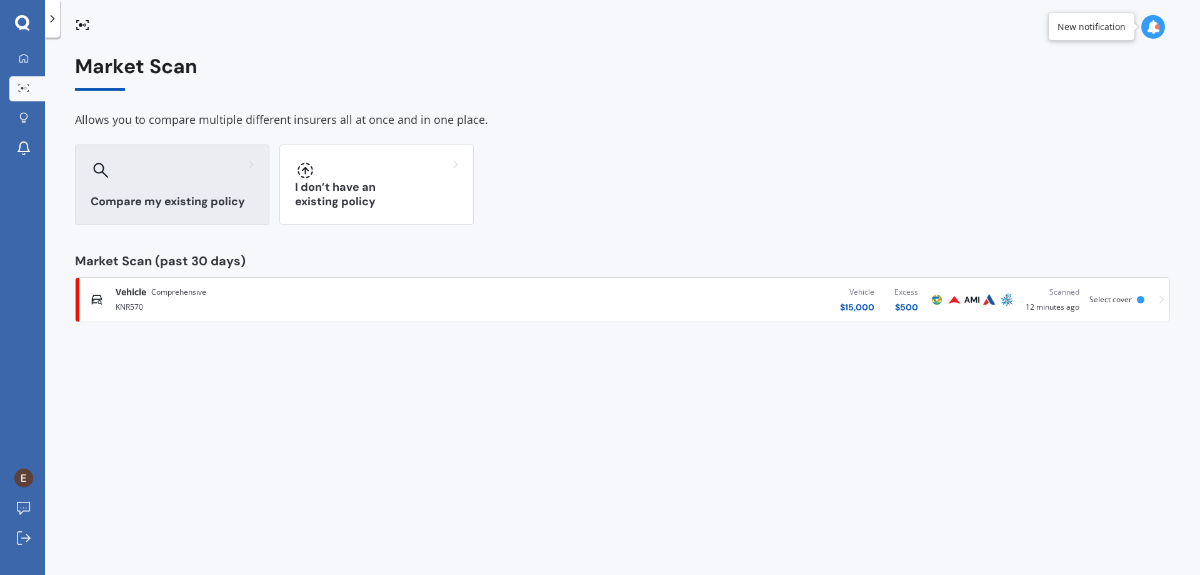
click at [186, 168] on div at bounding box center [172, 170] width 163 height 20
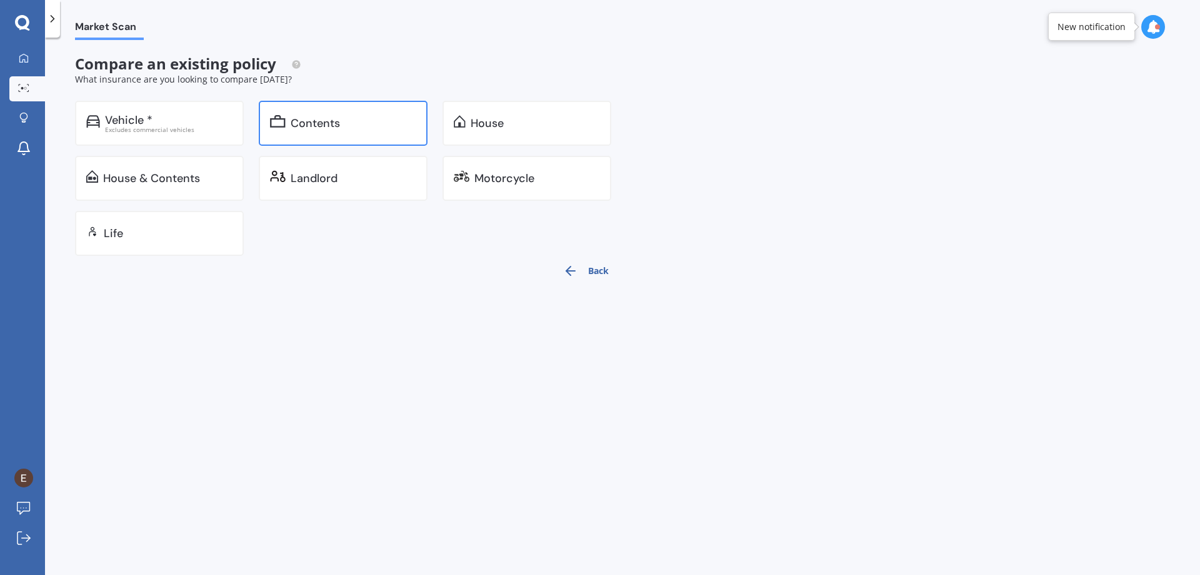
click at [347, 116] on div "Contents" at bounding box center [343, 123] width 169 height 45
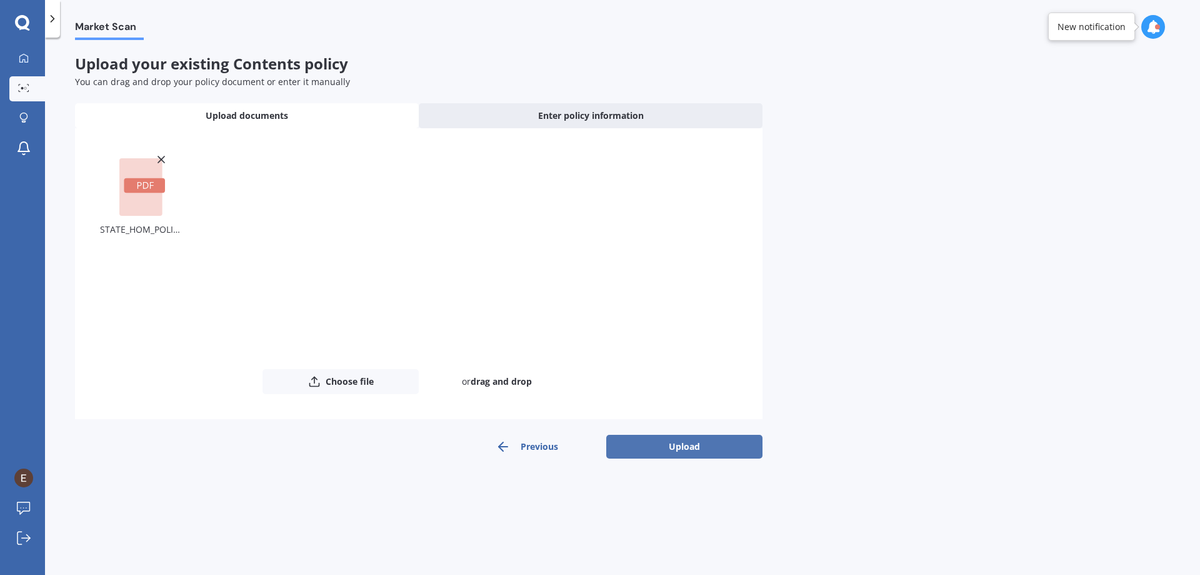
click at [699, 448] on button "Upload" at bounding box center [684, 446] width 156 height 24
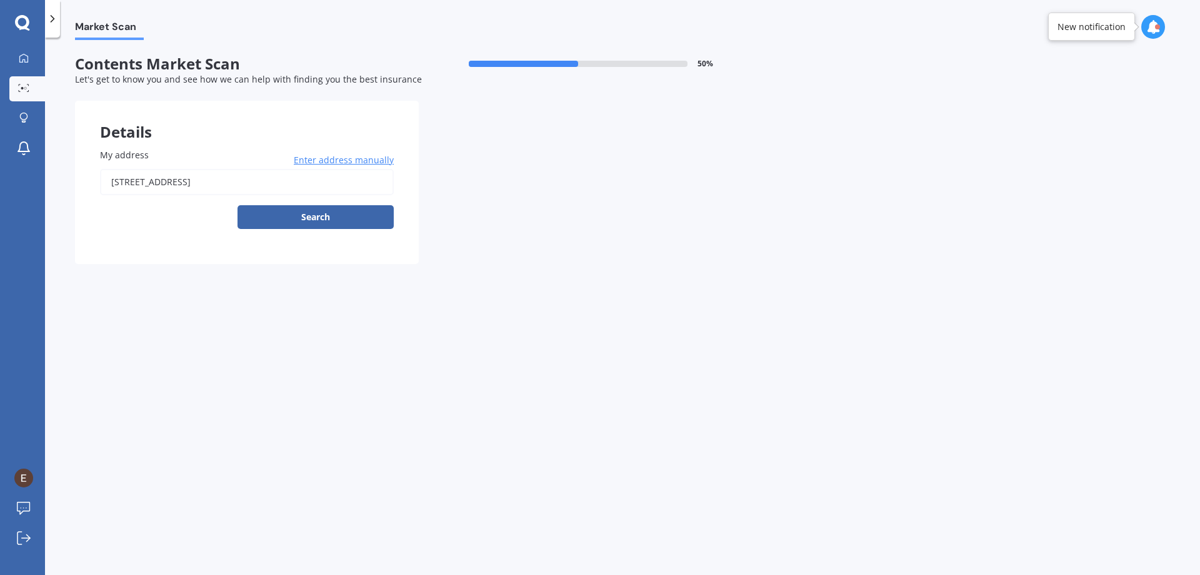
click at [303, 226] on button "Search" at bounding box center [316, 217] width 156 height 24
type input "[STREET_ADDRESS]"
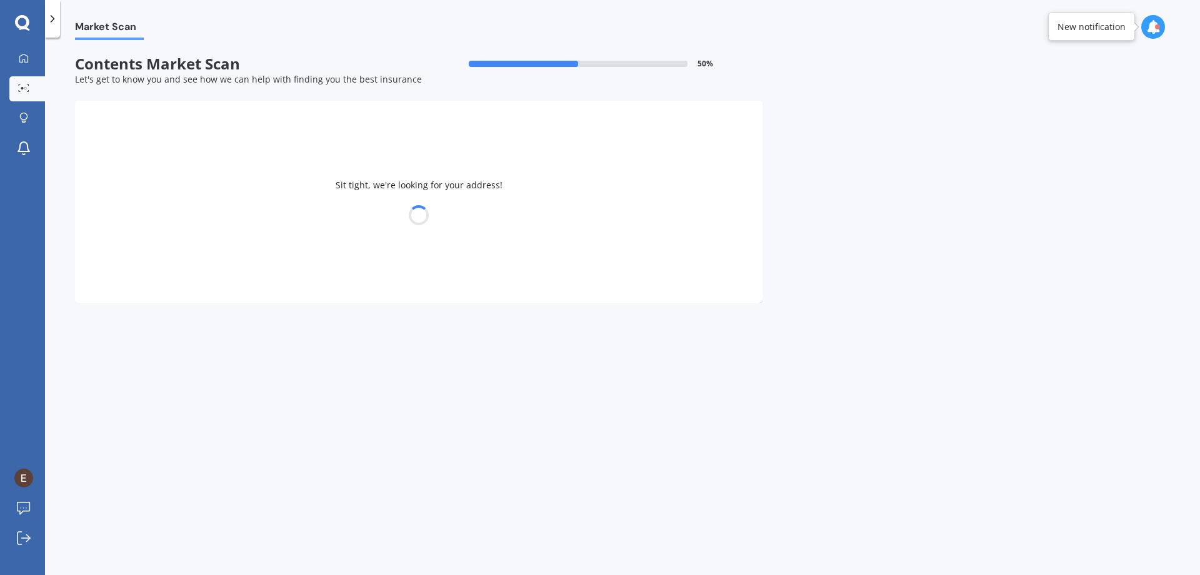
select select "12"
select select "10"
select select "1983"
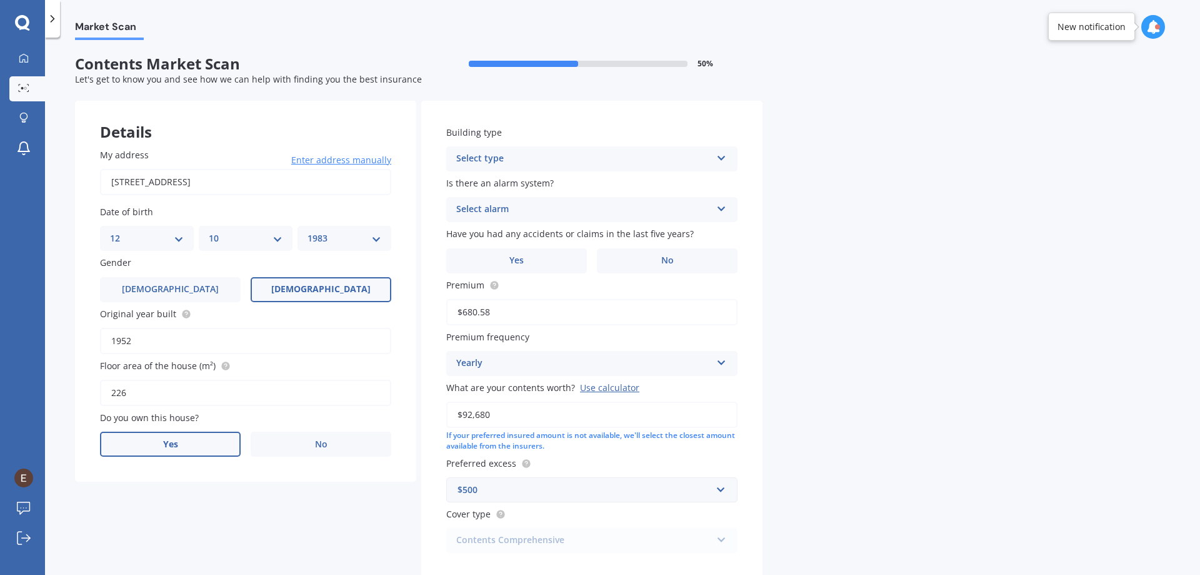
click at [176, 448] on span "Yes" at bounding box center [170, 444] width 15 height 11
click at [0, 0] on input "Yes" at bounding box center [0, 0] width 0 height 0
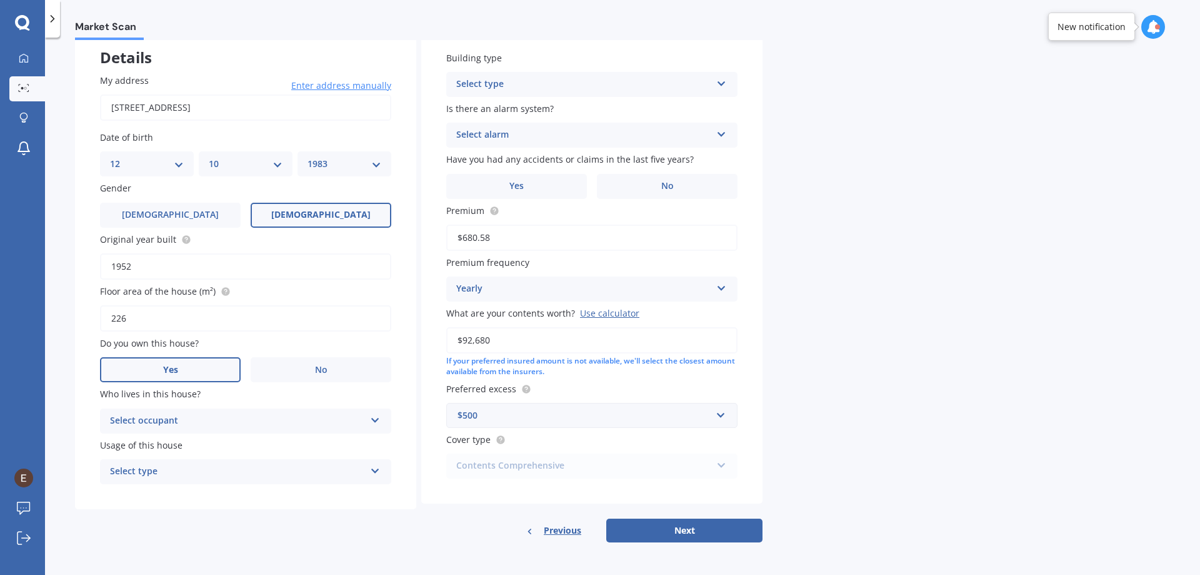
click at [381, 425] on div "Select occupant Owner" at bounding box center [245, 420] width 291 height 25
click at [286, 445] on div "Owner" at bounding box center [246, 445] width 290 height 23
click at [377, 470] on icon at bounding box center [375, 468] width 11 height 9
click at [260, 494] on div "Permanent" at bounding box center [246, 496] width 290 height 23
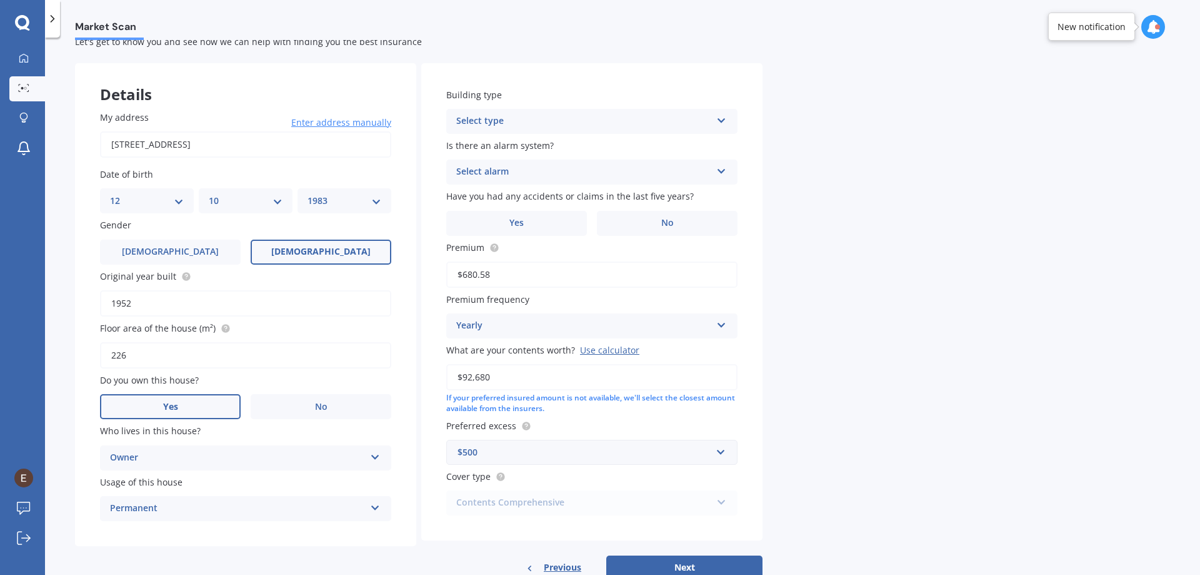
scroll to position [0, 0]
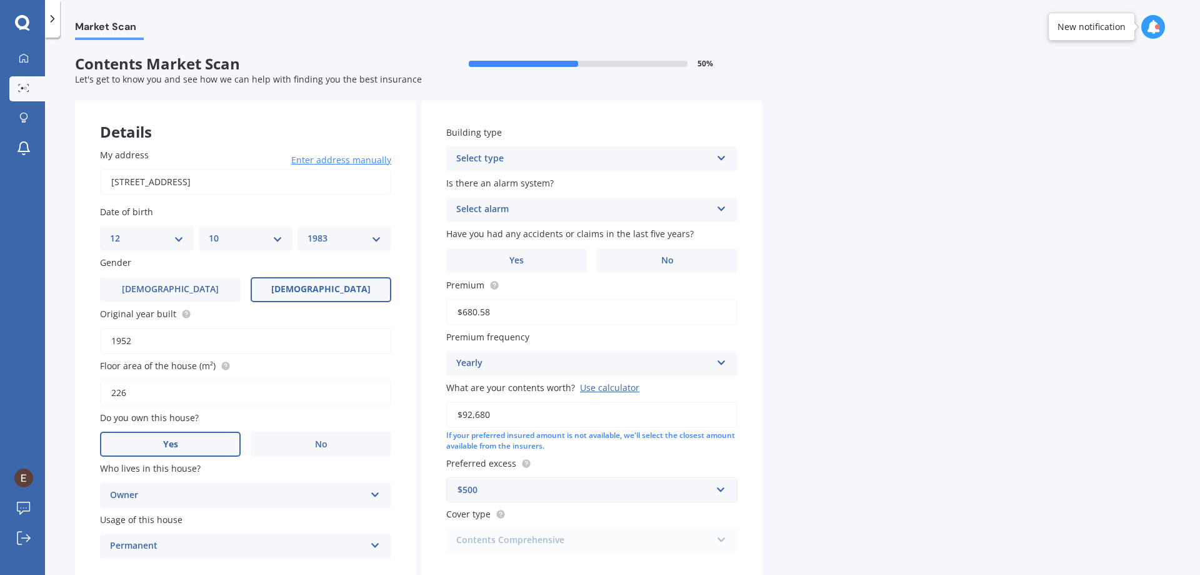
click at [715, 160] on div "Select type Freestanding Multi-unit (in a block of 6 or less) Multi-unit (in a …" at bounding box center [591, 158] width 291 height 25
click at [865, 199] on div "Market Scan Contents Market Scan 50 % Let's get to know you and see how we can …" at bounding box center [622, 308] width 1155 height 537
click at [724, 211] on icon at bounding box center [721, 206] width 11 height 9
click at [468, 278] on span "No" at bounding box center [463, 279] width 13 height 12
click at [648, 255] on label "No" at bounding box center [667, 260] width 141 height 25
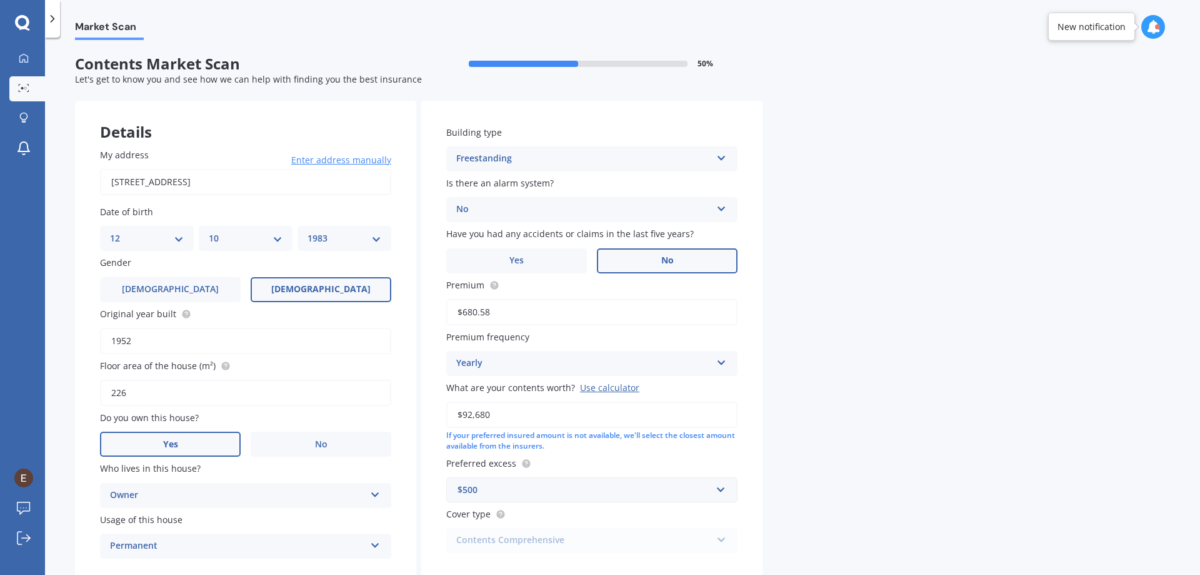
click at [0, 0] on input "No" at bounding box center [0, 0] width 0 height 0
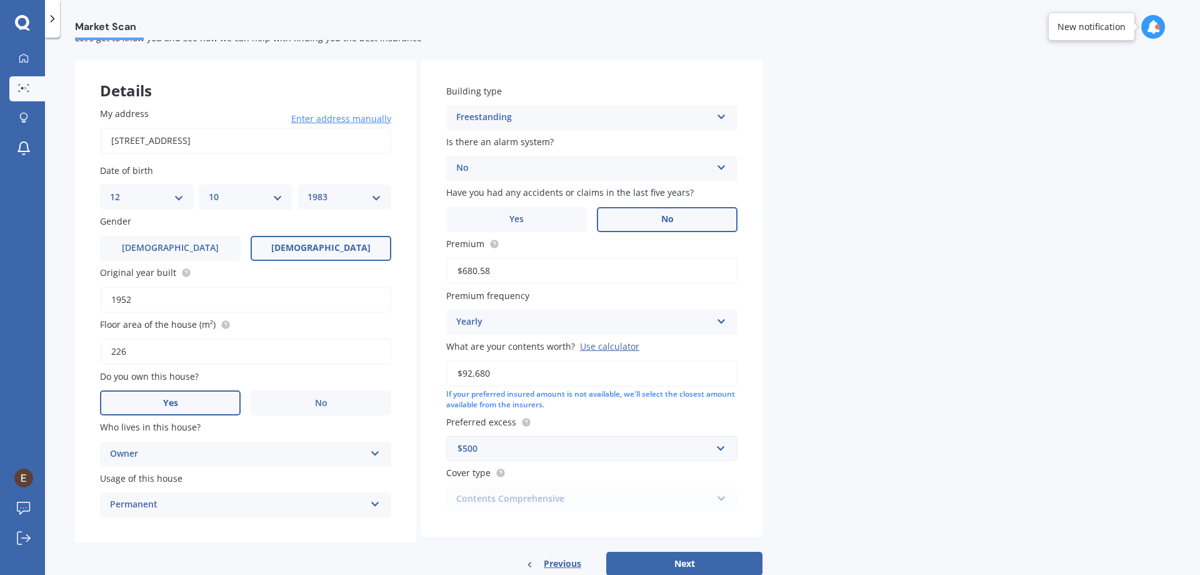
scroll to position [74, 0]
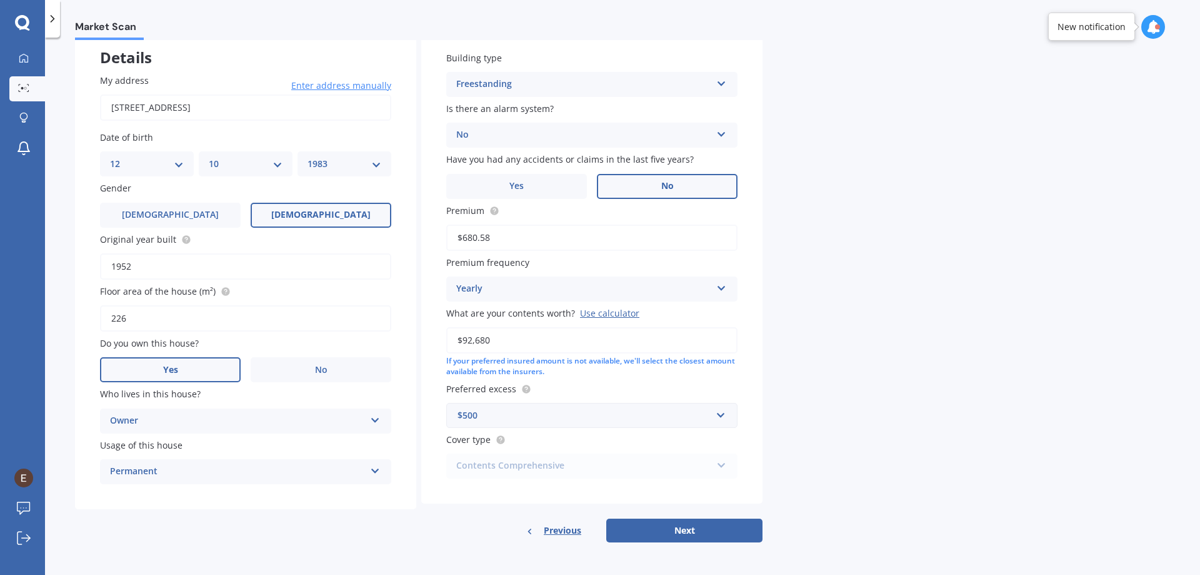
click at [743, 526] on button "Next" at bounding box center [684, 530] width 156 height 24
select select "12"
select select "10"
select select "1983"
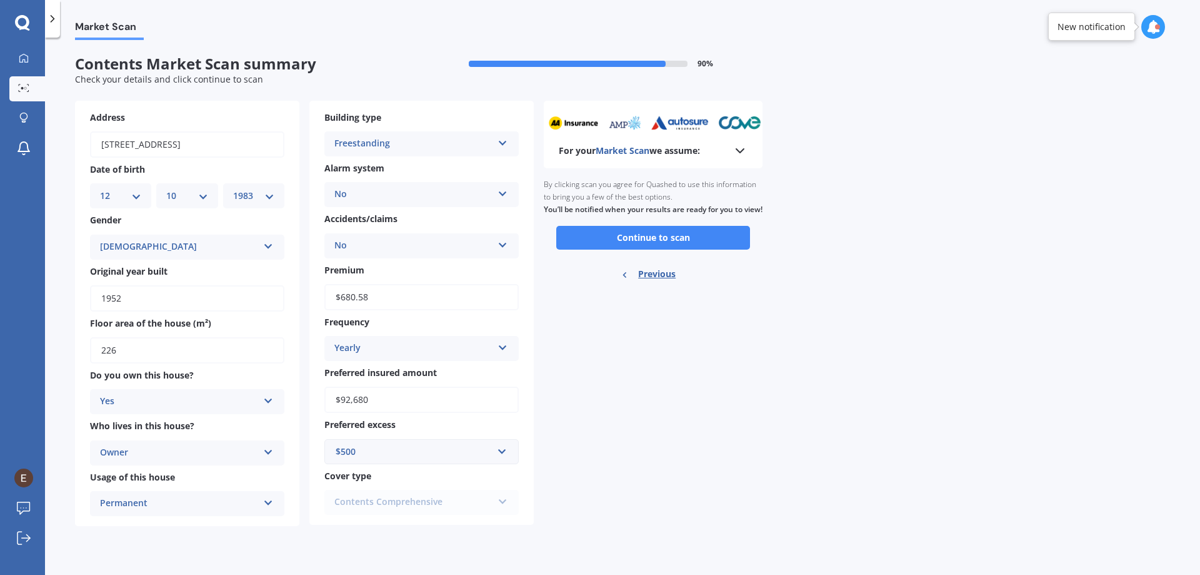
scroll to position [0, 0]
click at [707, 249] on button "Continue to scan" at bounding box center [653, 238] width 194 height 24
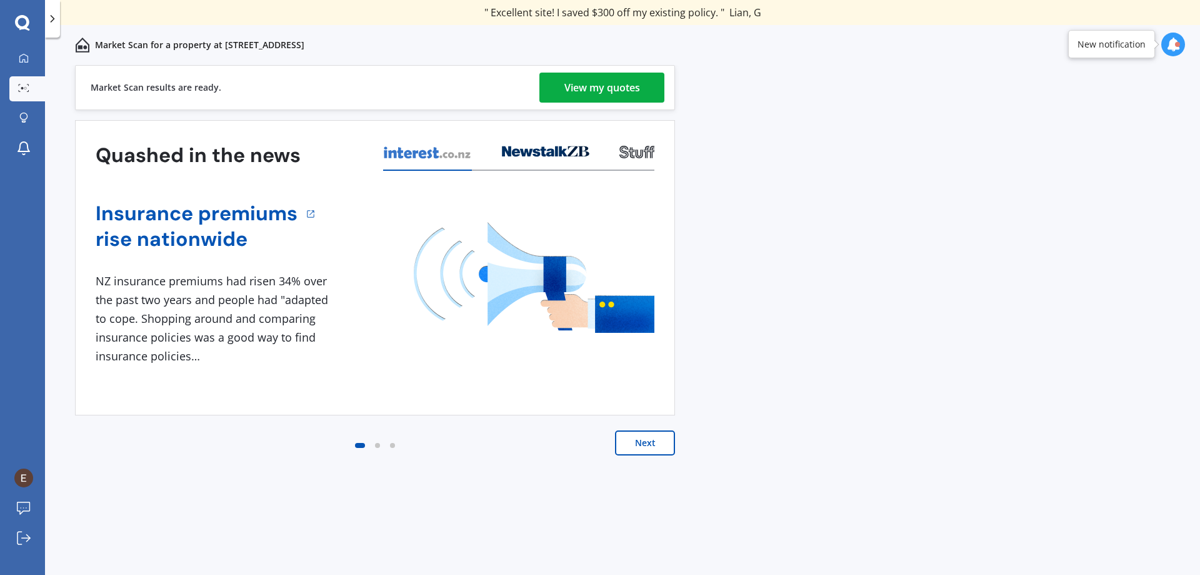
click at [590, 93] on div "View my quotes" at bounding box center [603, 88] width 76 height 30
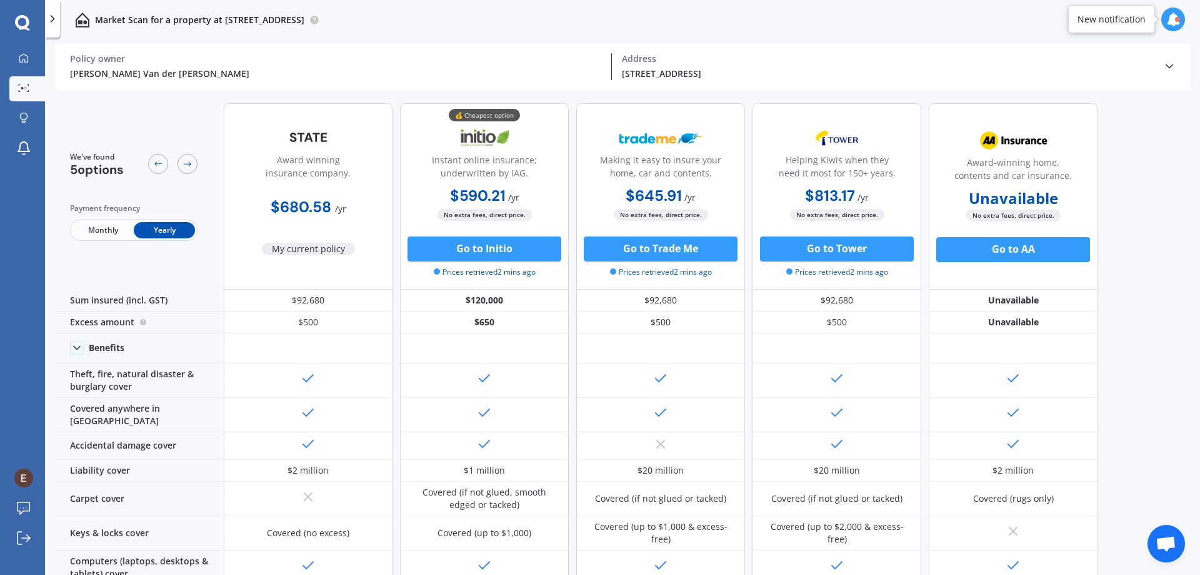
click at [106, 229] on span "Monthly" at bounding box center [103, 230] width 61 height 16
click at [32, 63] on div at bounding box center [23, 58] width 19 height 11
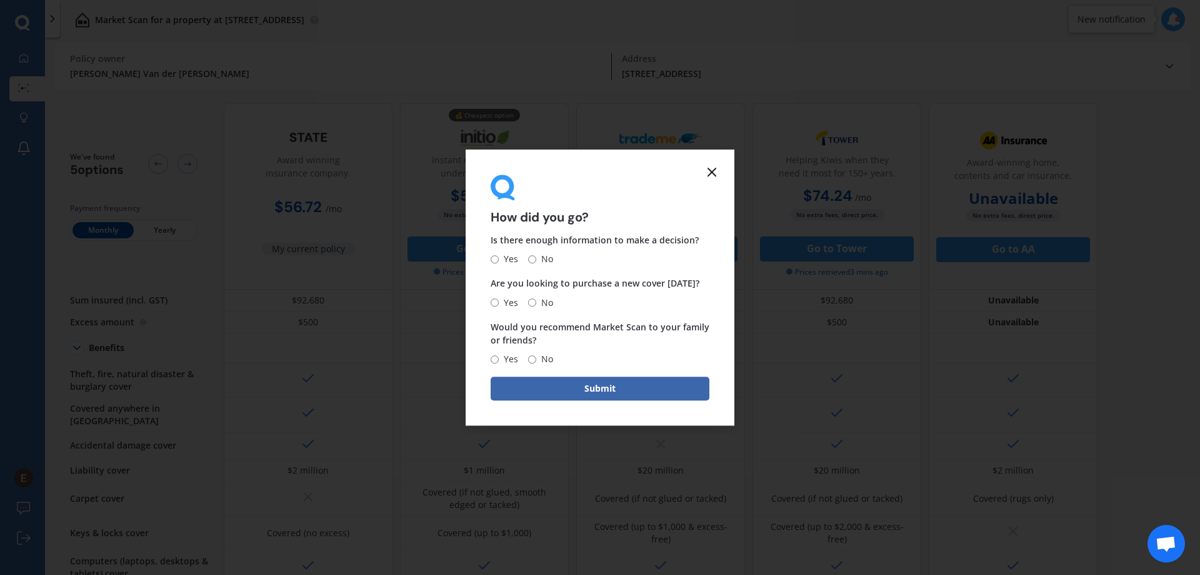
click at [497, 256] on input "Yes" at bounding box center [495, 259] width 8 height 8
radio input "true"
click at [541, 302] on span "No" at bounding box center [544, 302] width 17 height 15
click at [536, 302] on input "No" at bounding box center [532, 302] width 8 height 8
radio input "true"
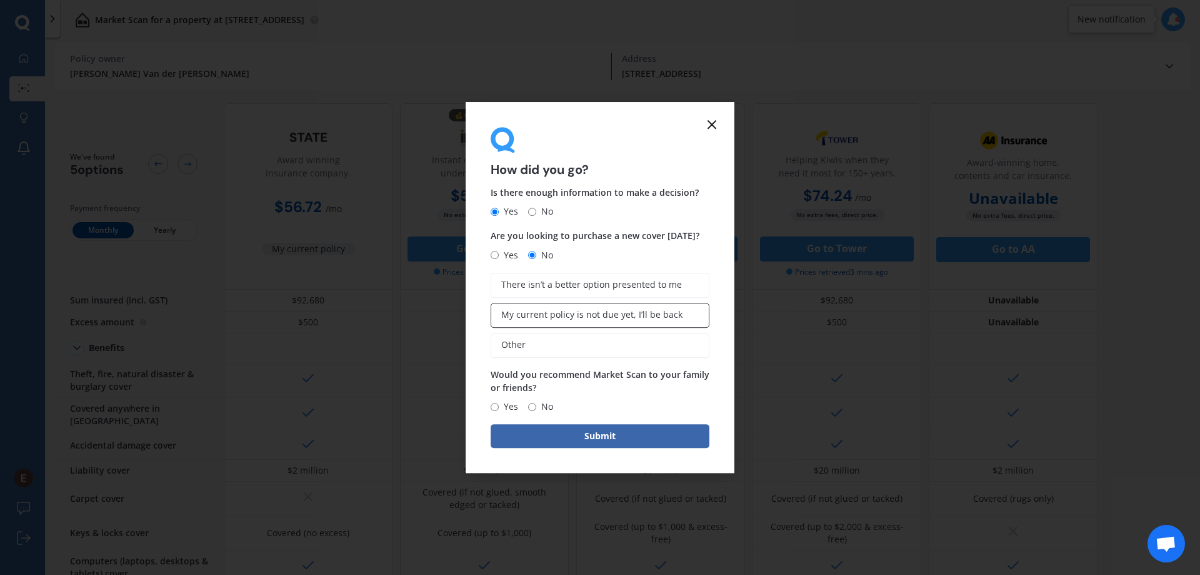
click at [597, 312] on span "My current policy is not due yet, I’ll be back" at bounding box center [591, 314] width 181 height 11
click at [0, 0] on input "My current policy is not due yet, I’ll be back" at bounding box center [0, 0] width 0 height 0
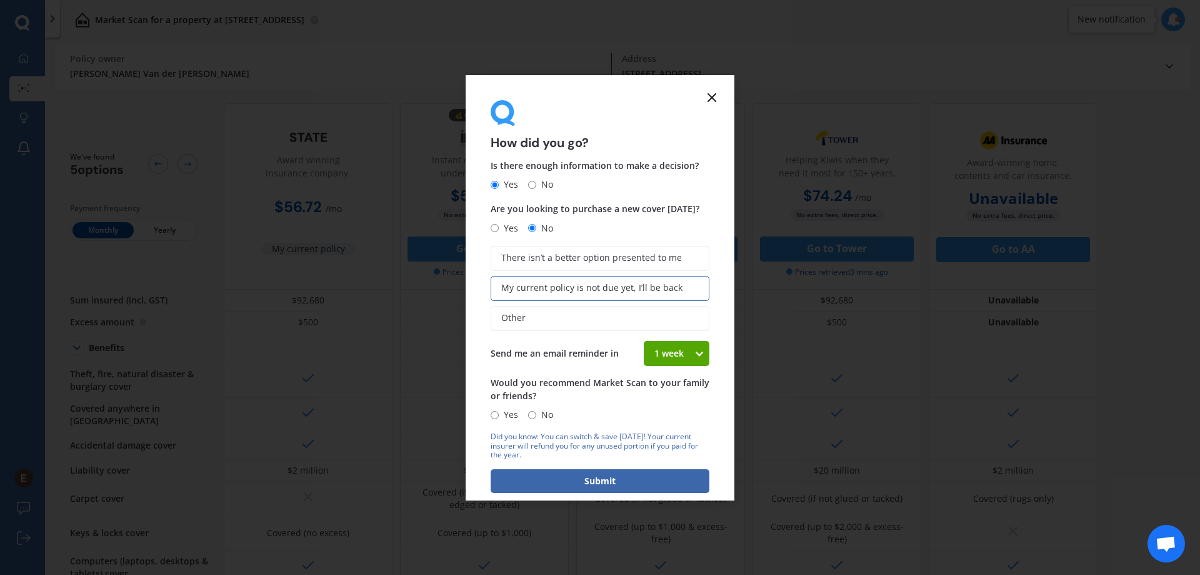
drag, startPoint x: 498, startPoint y: 413, endPoint x: 528, endPoint y: 446, distance: 44.2
click at [499, 414] on label "Yes" at bounding box center [505, 414] width 28 height 15
click at [499, 414] on input "Yes" at bounding box center [495, 415] width 8 height 8
radio input "true"
click at [592, 480] on button "Submit" at bounding box center [600, 481] width 219 height 24
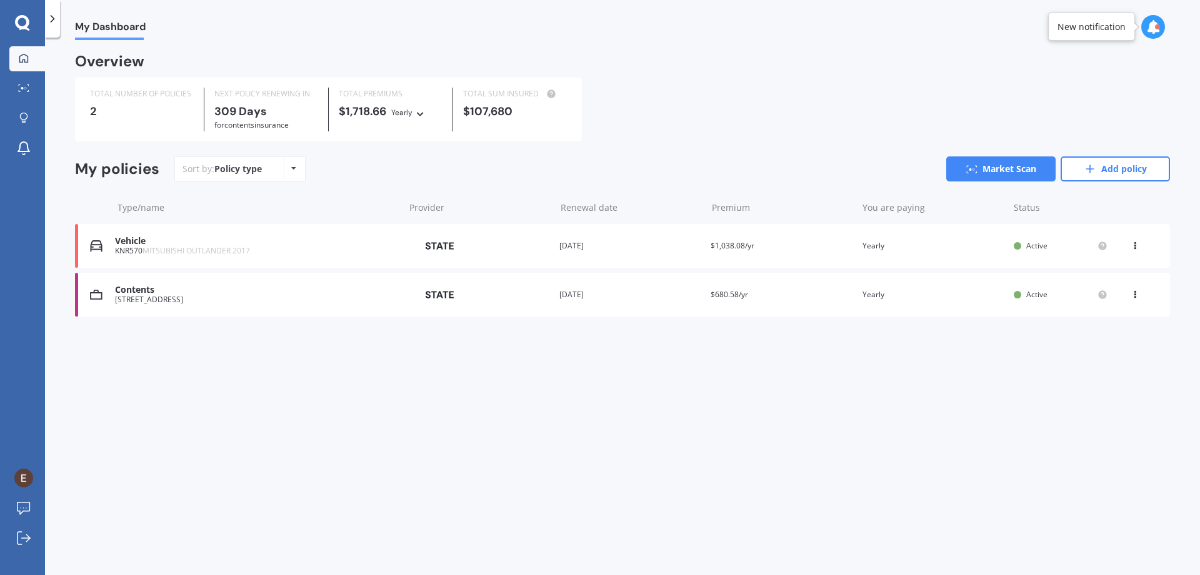
click at [802, 404] on div "My Dashboard Overview TOTAL NUMBER OF POLICIES 2 NEXT POLICY RENEWING [DATE] fo…" at bounding box center [622, 308] width 1155 height 537
